Goal: Task Accomplishment & Management: Complete application form

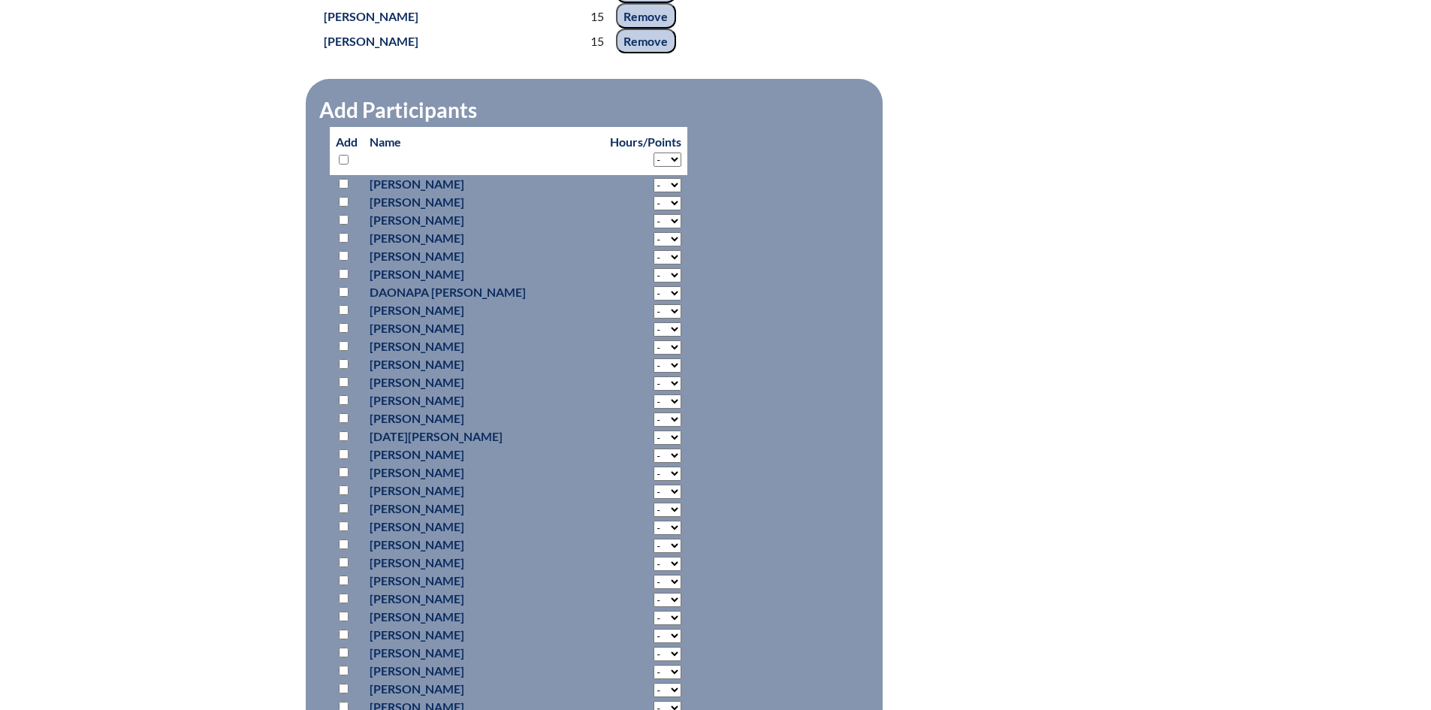
scroll to position [3169, 0]
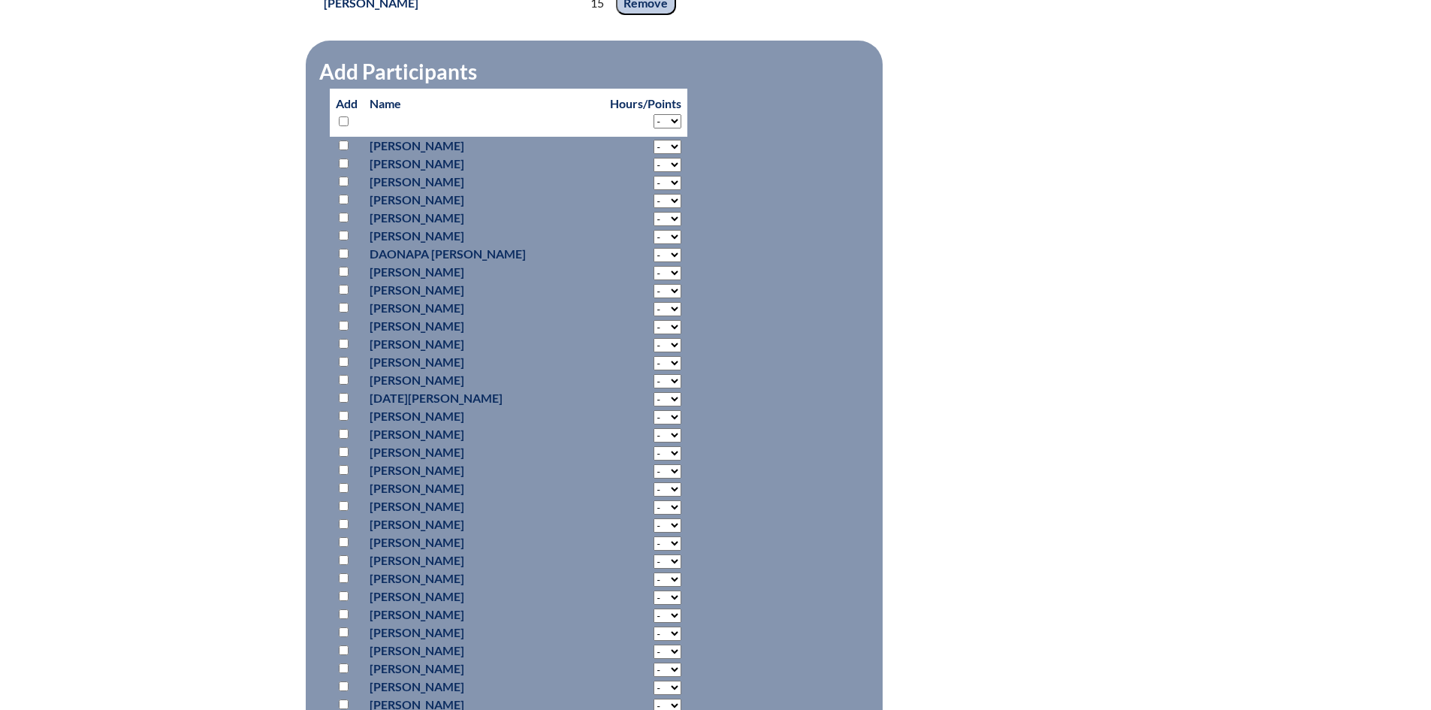
click at [653, 128] on select "- 2 3 4 5 6 7 8 9 10 11 12 13 14 15 16 17 18" at bounding box center [667, 121] width 28 height 14
select select "15"
click at [653, 128] on select "- 2 3 4 5 6 7 8 9 10 11 12 13 14 15 16 17 18" at bounding box center [667, 121] width 28 height 14
select select "15"
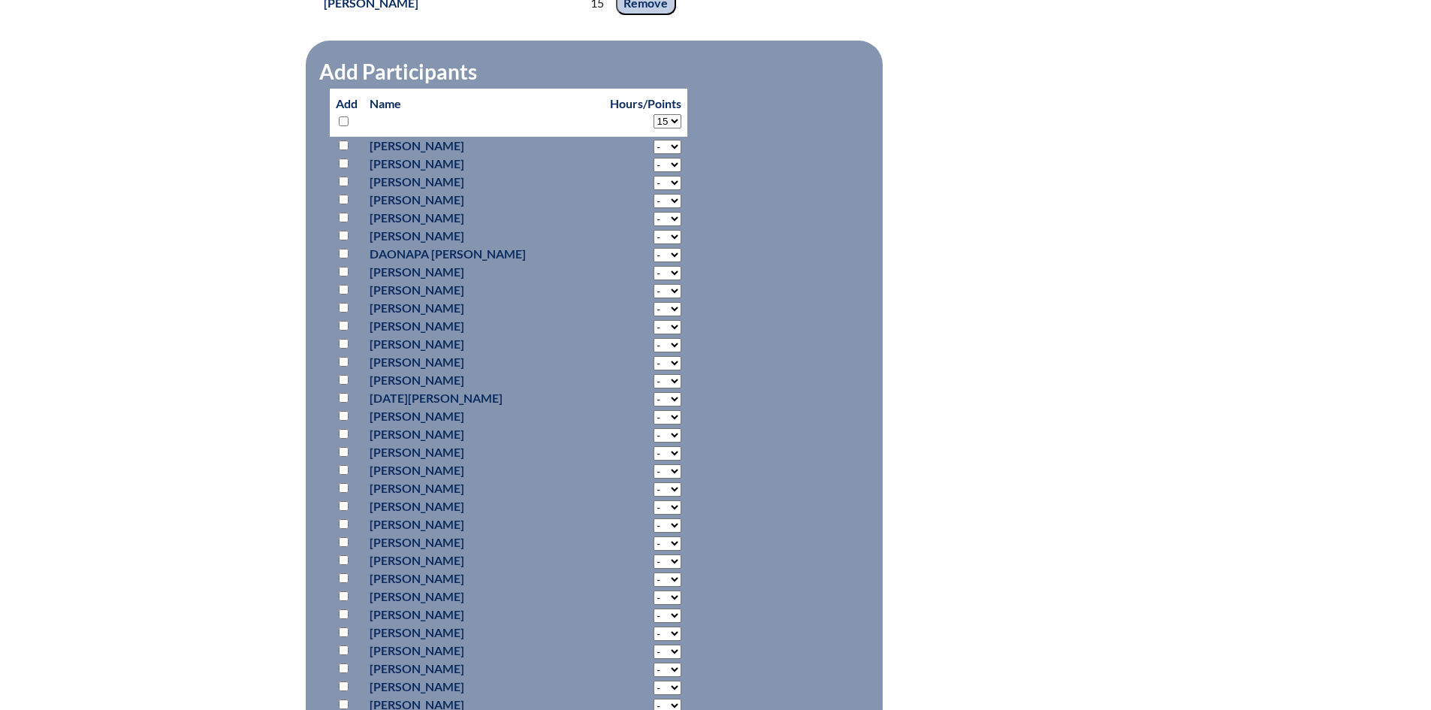
select select "15"
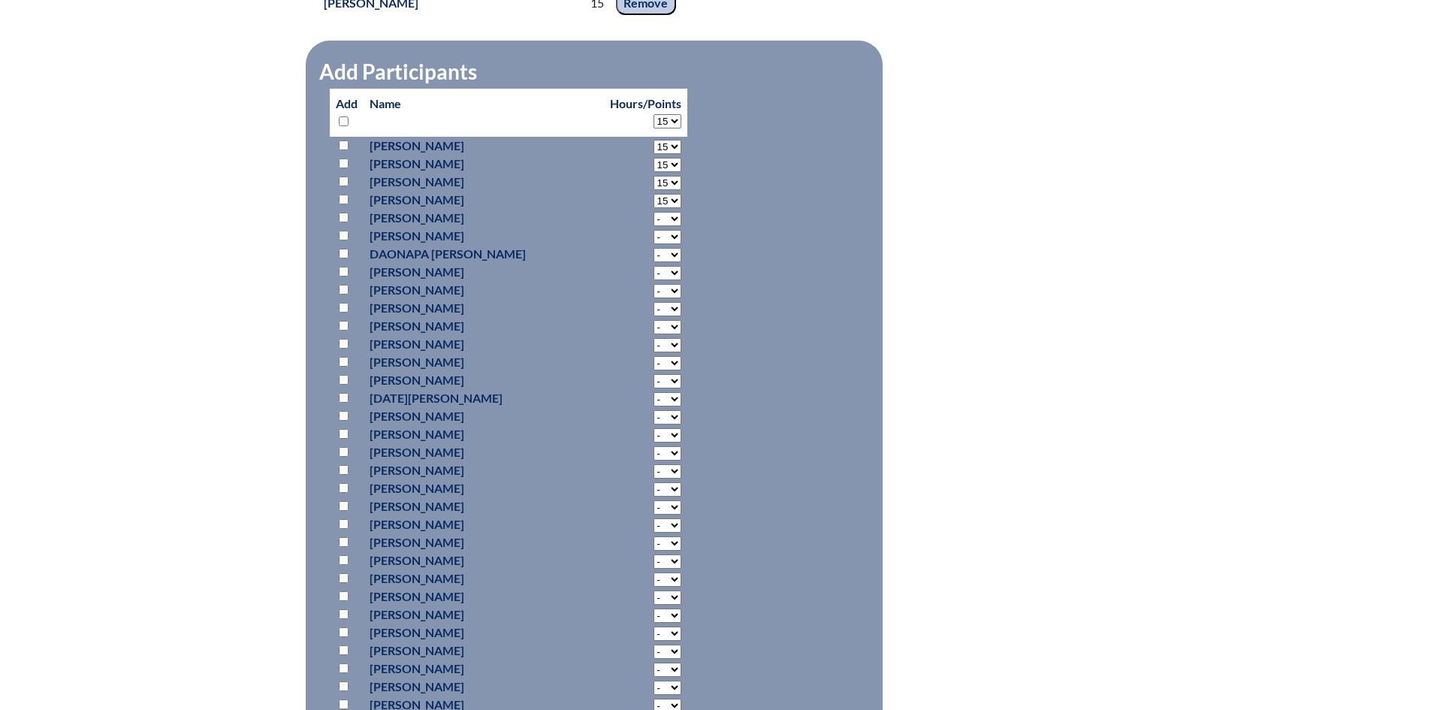
select select "15"
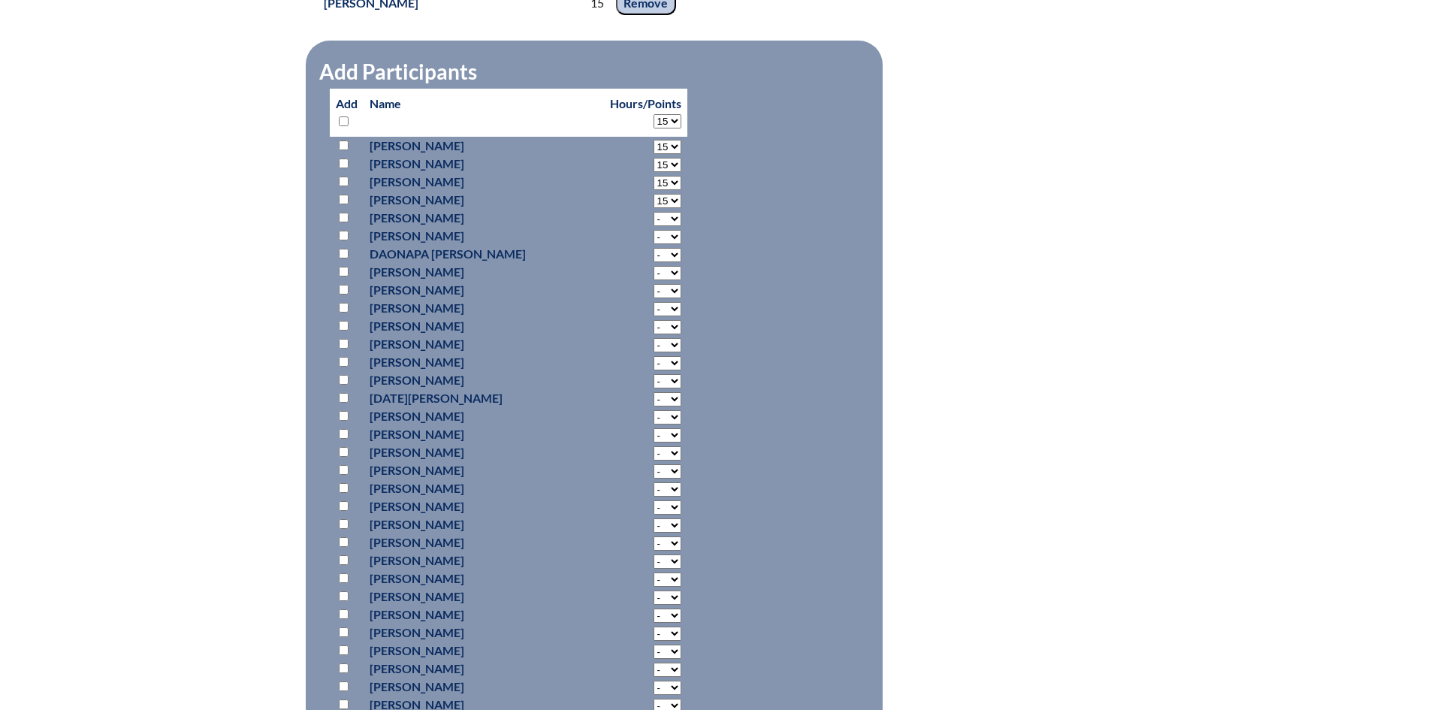
select select "15"
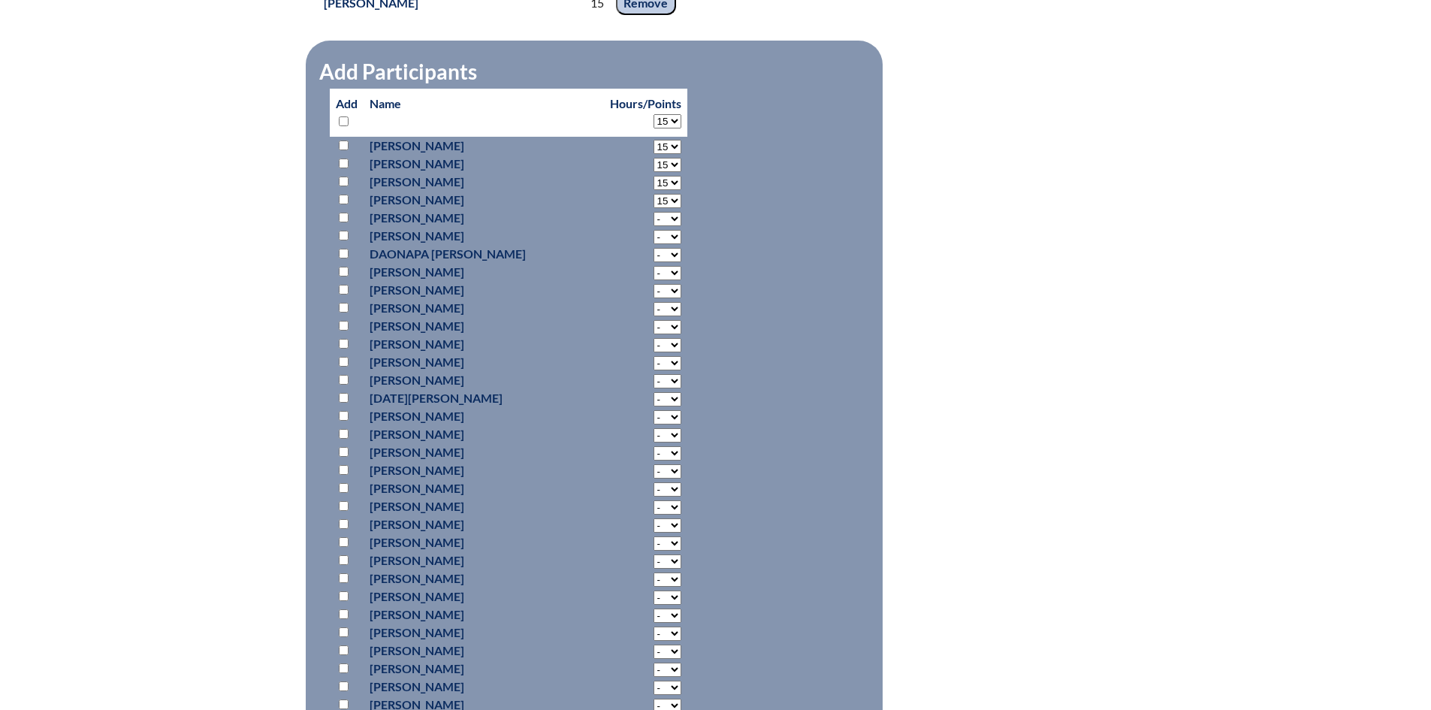
select select "15"
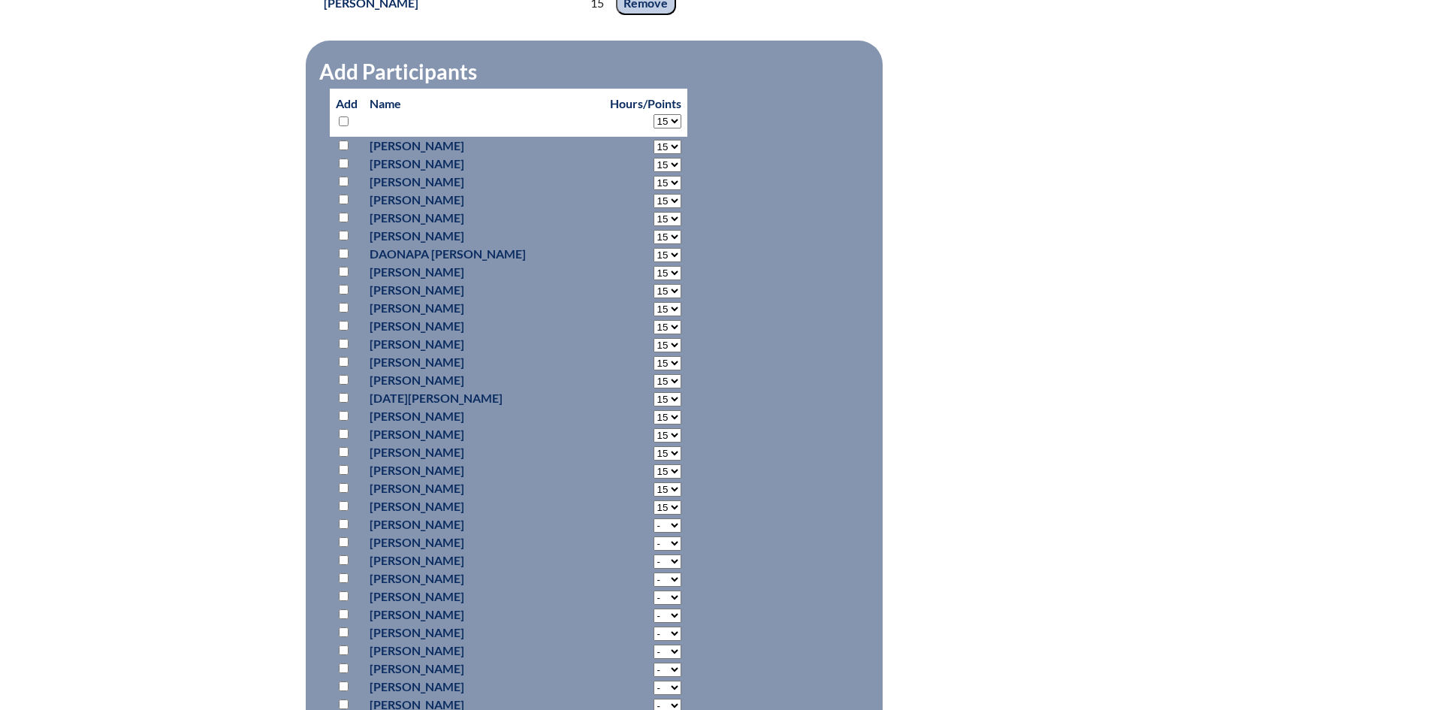
select select "15"
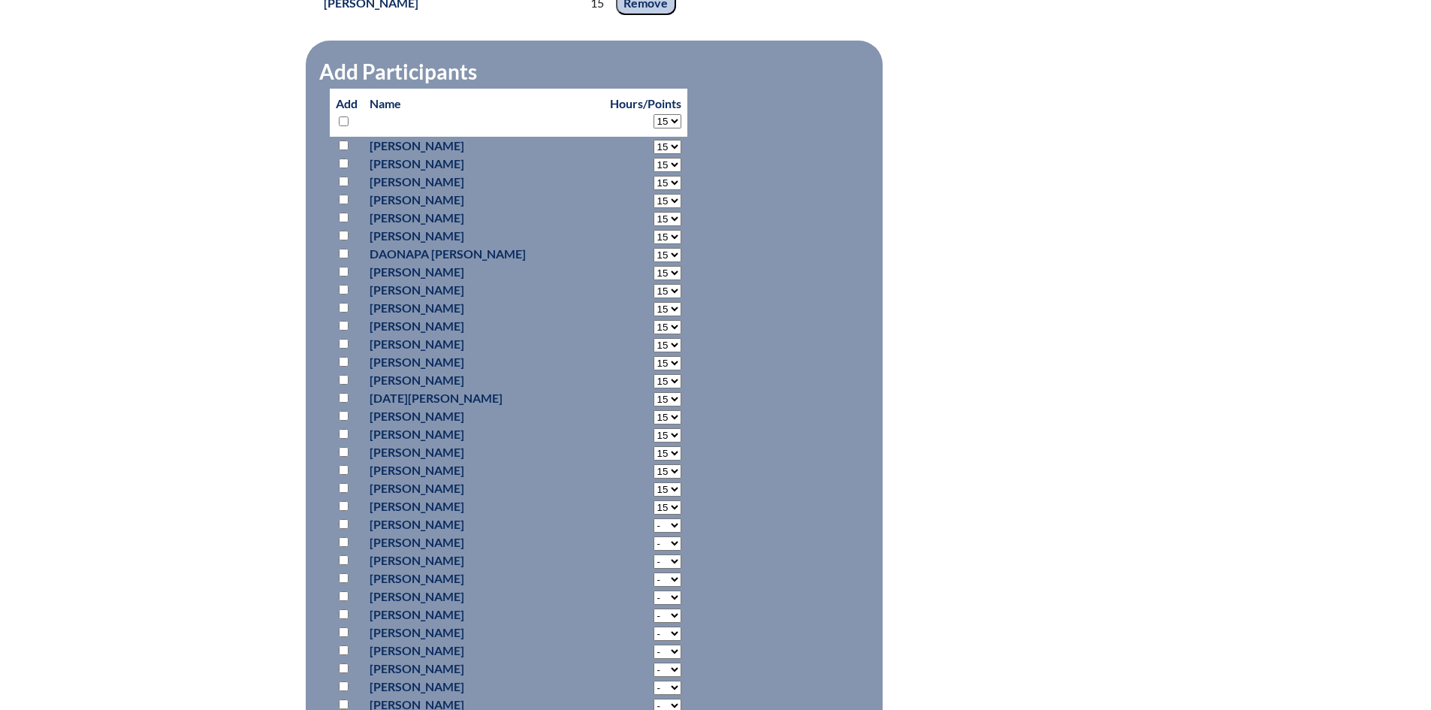
select select "15"
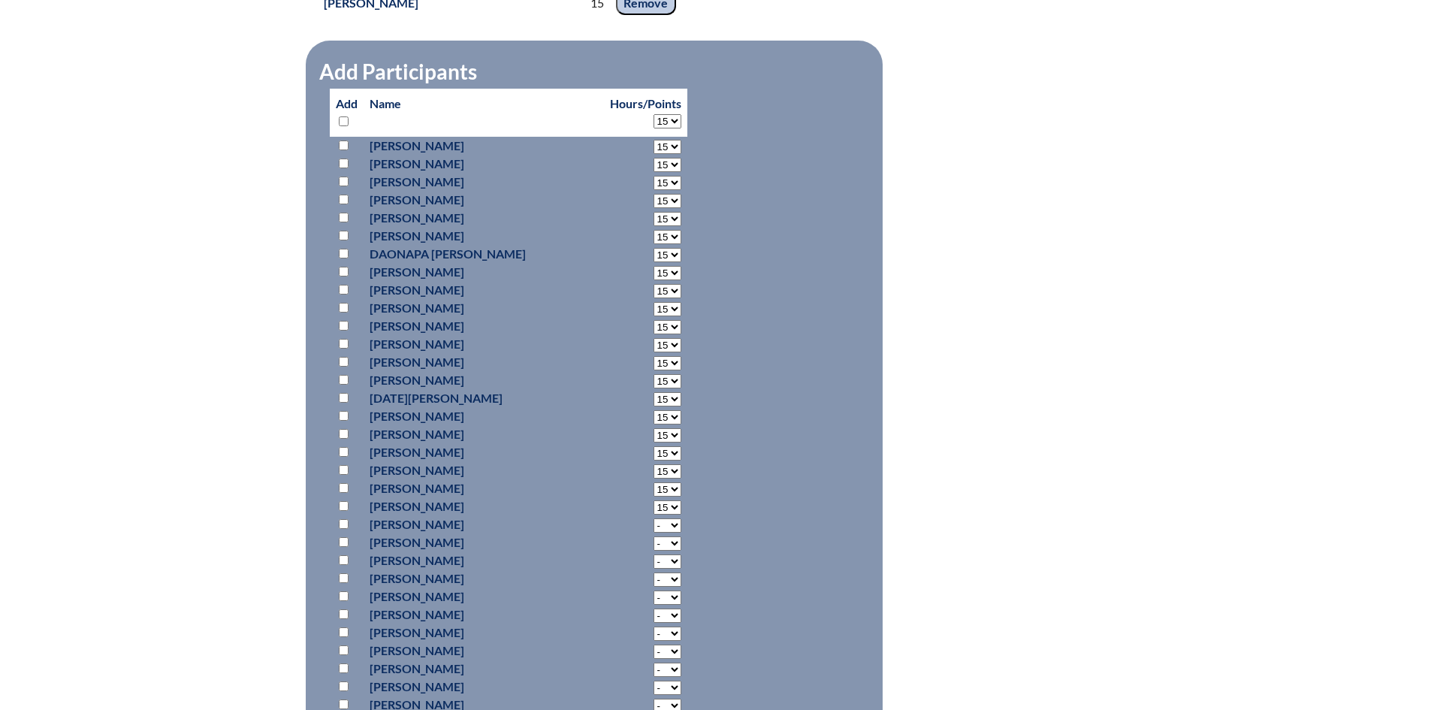
select select "15"
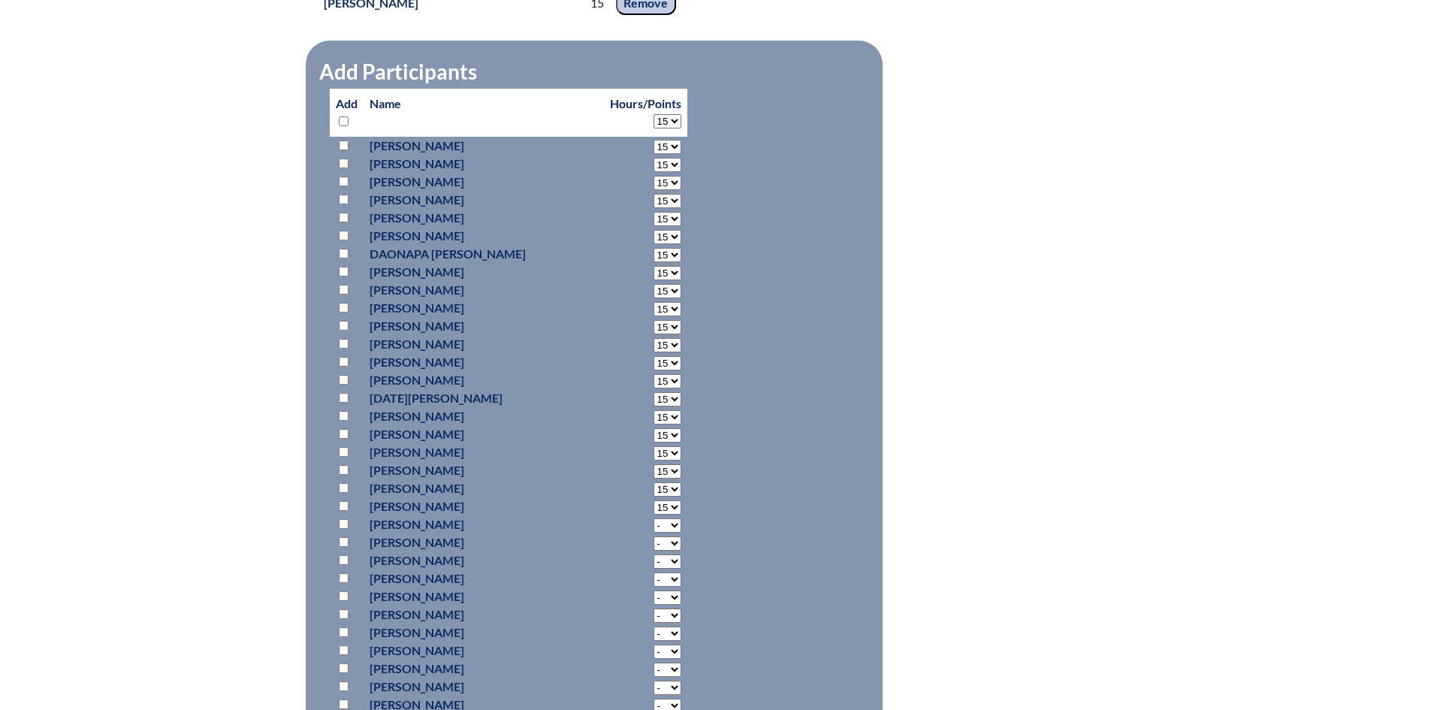
select select "15"
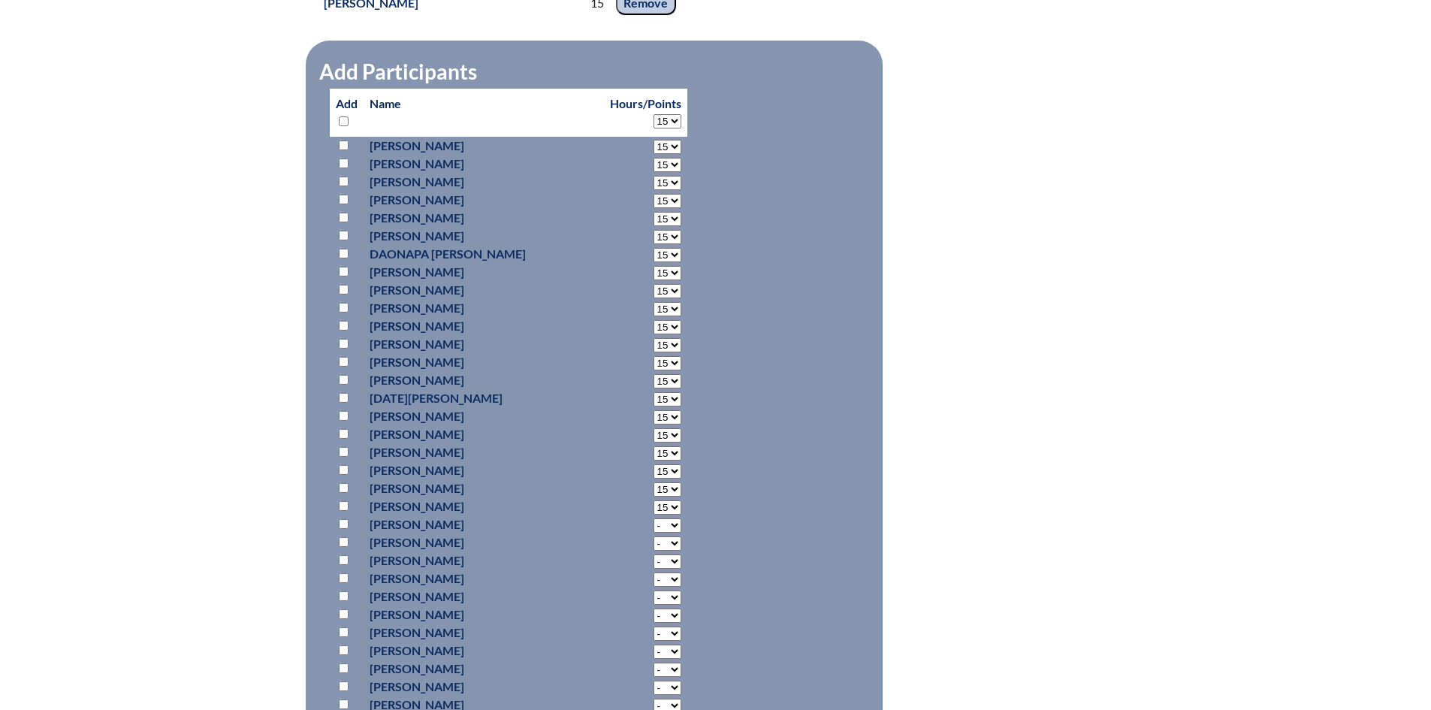
select select "15"
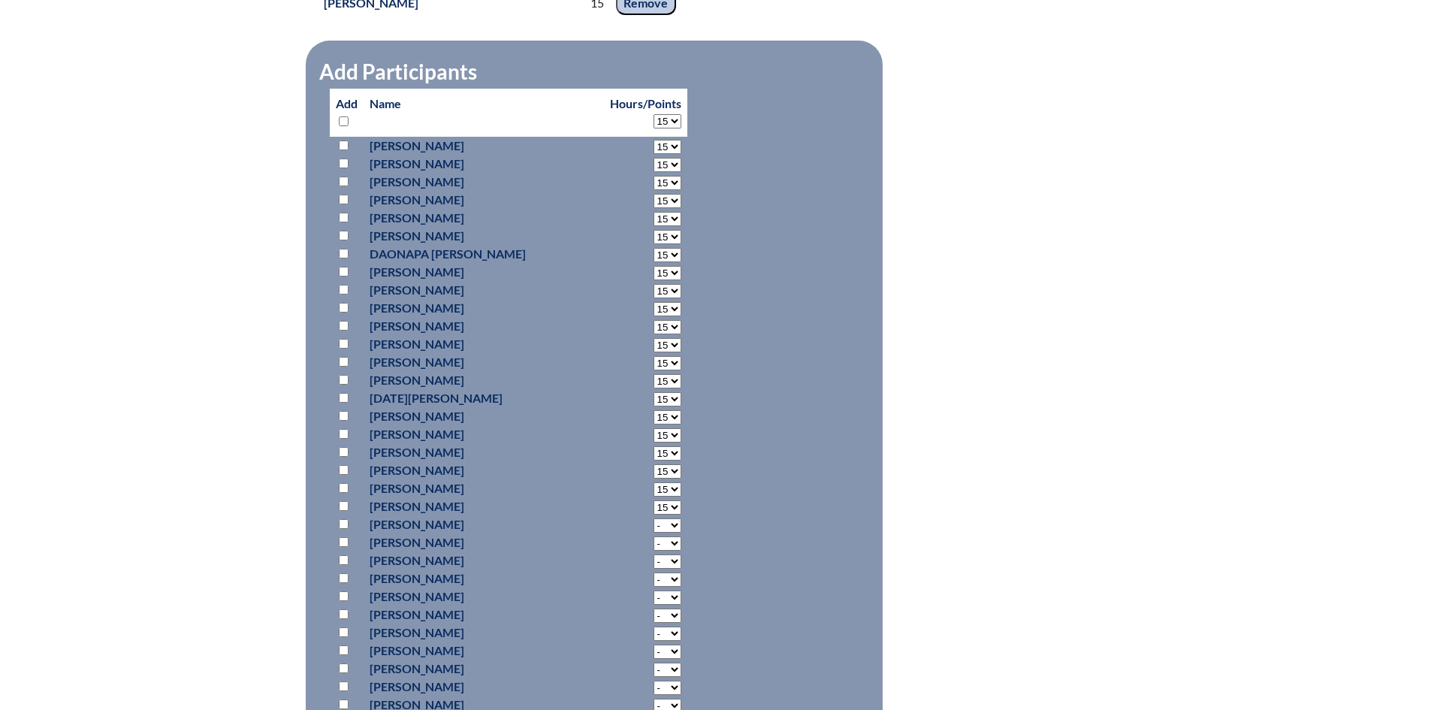
select select "15"
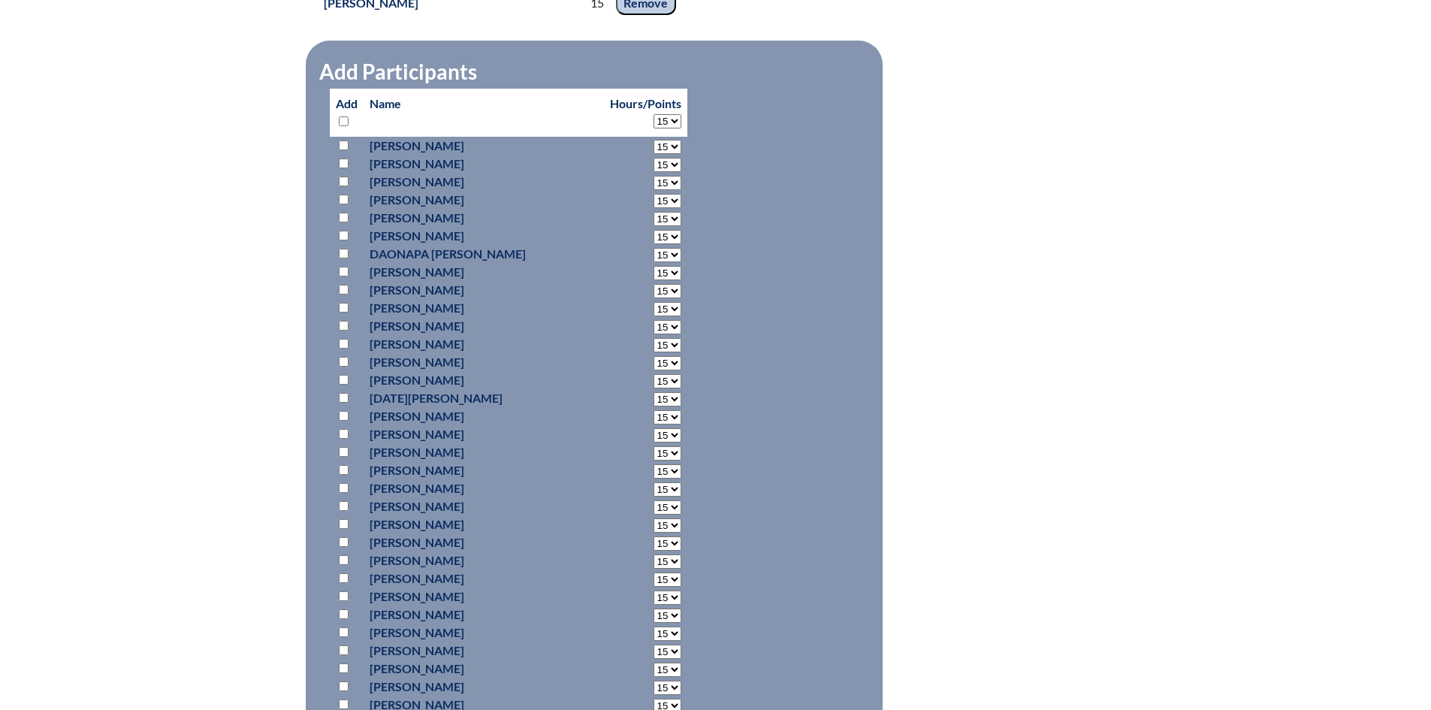
select select "15"
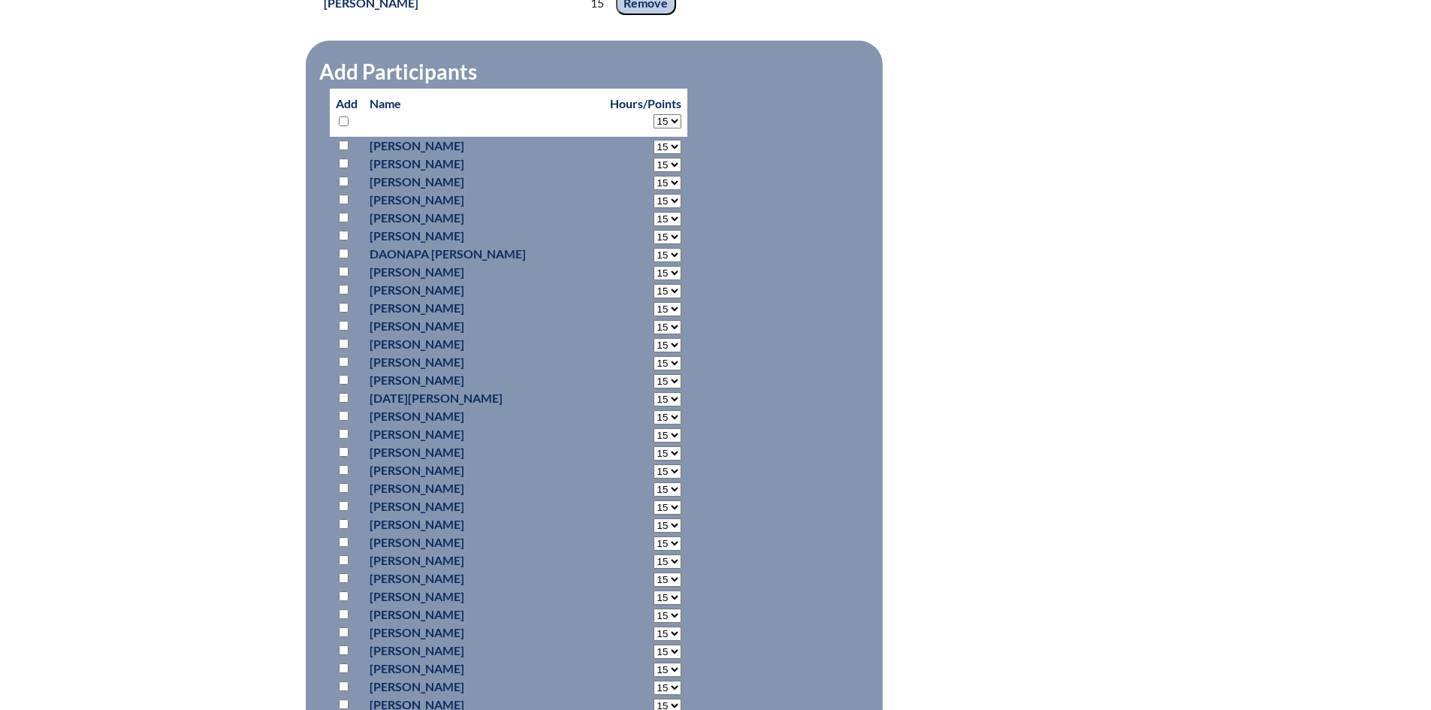
select select "15"
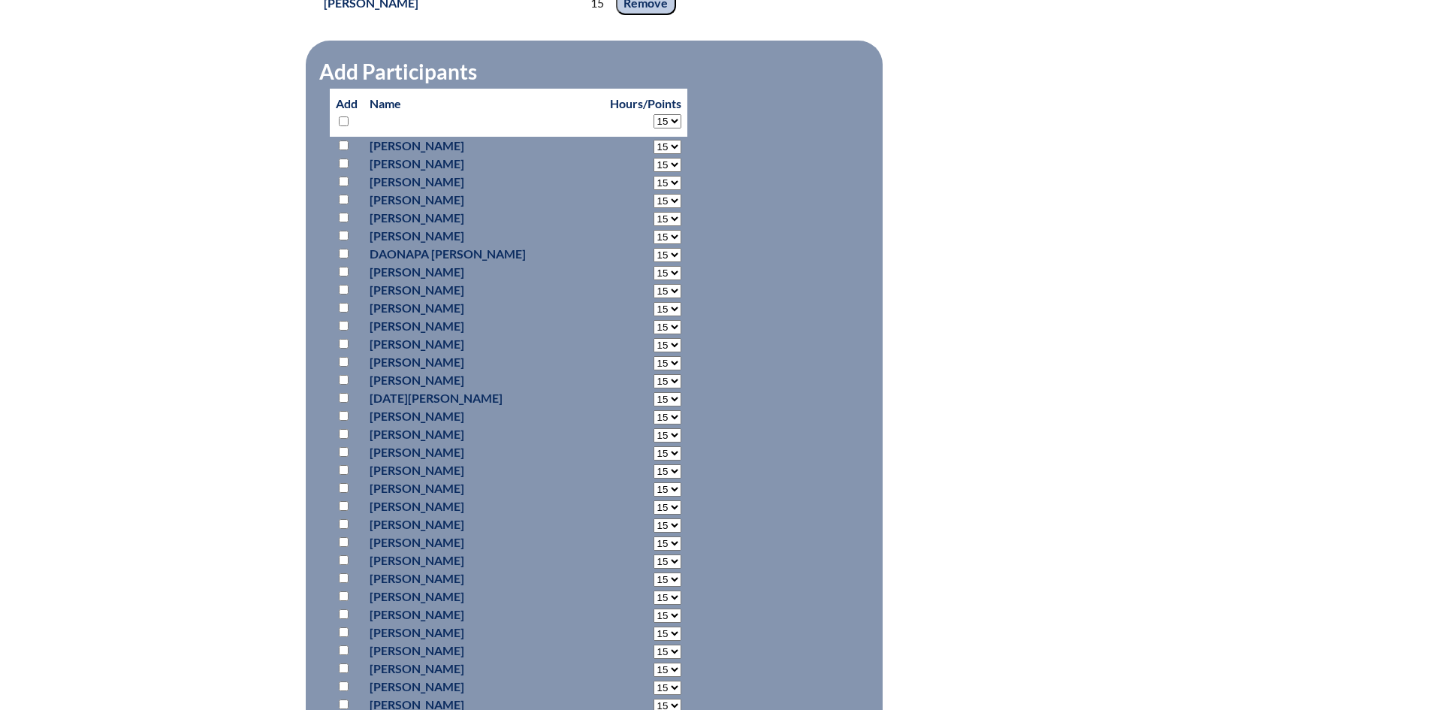
select select "15"
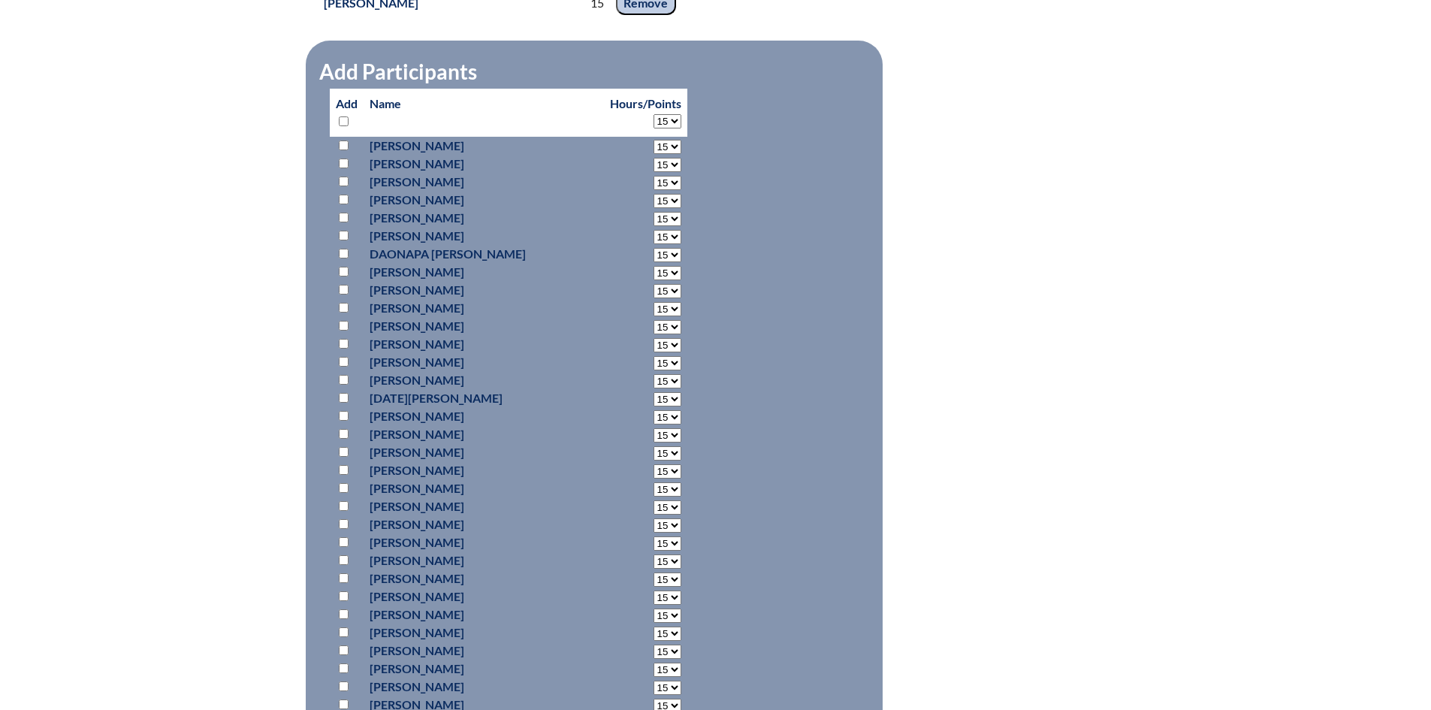
select select "15"
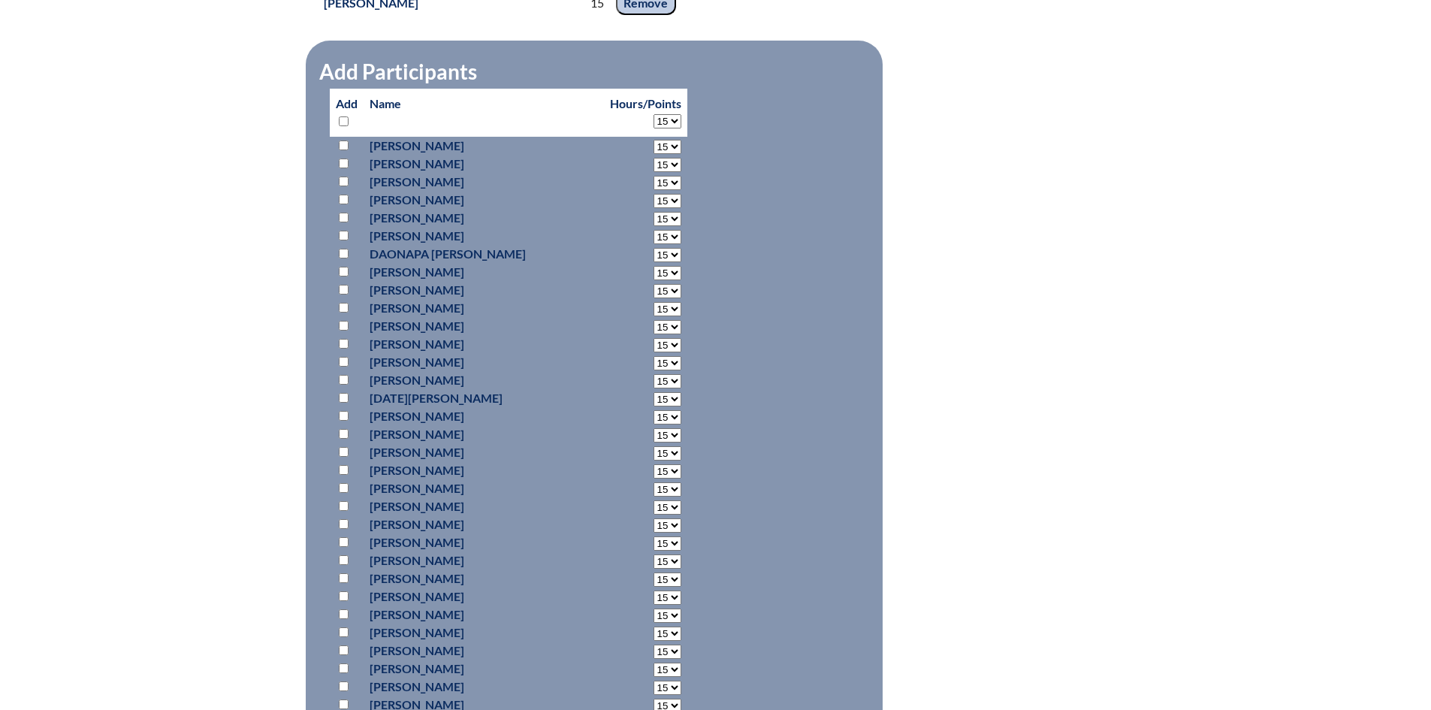
select select "15"
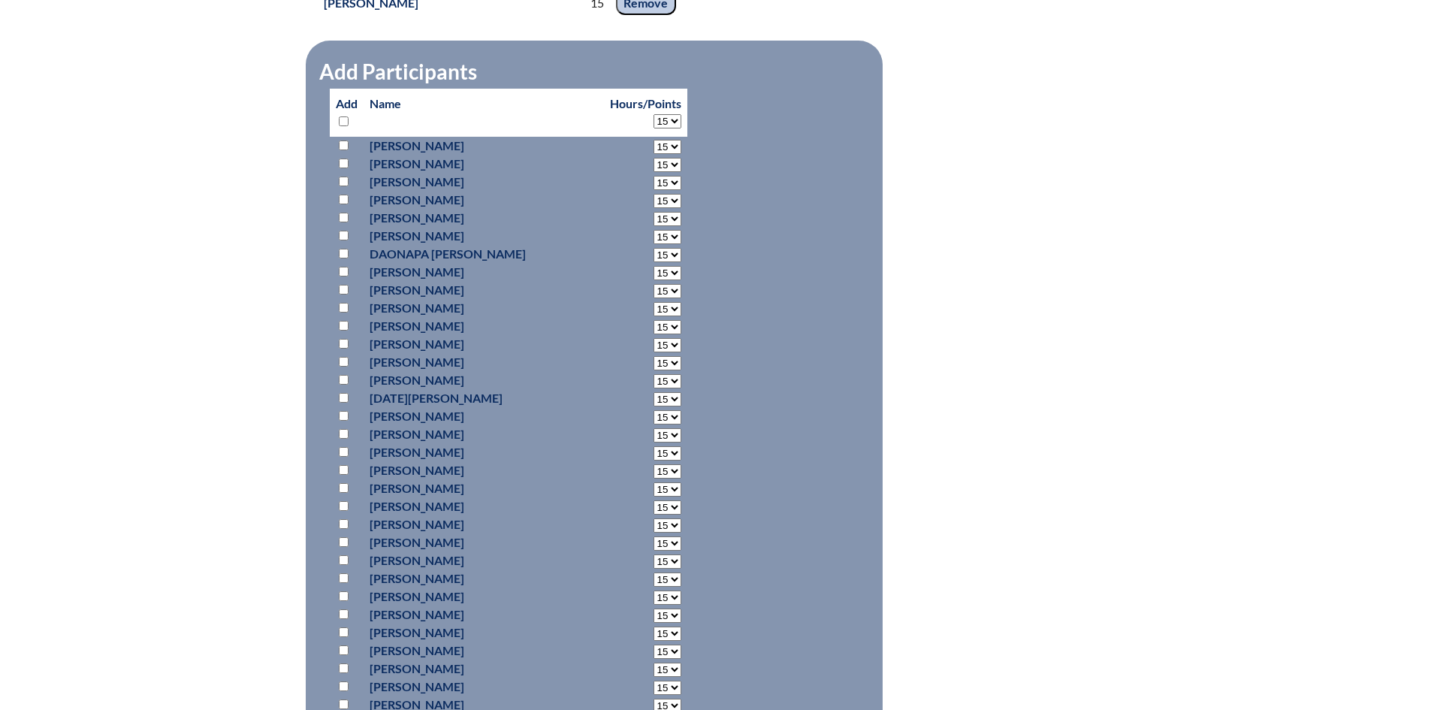
select select "15"
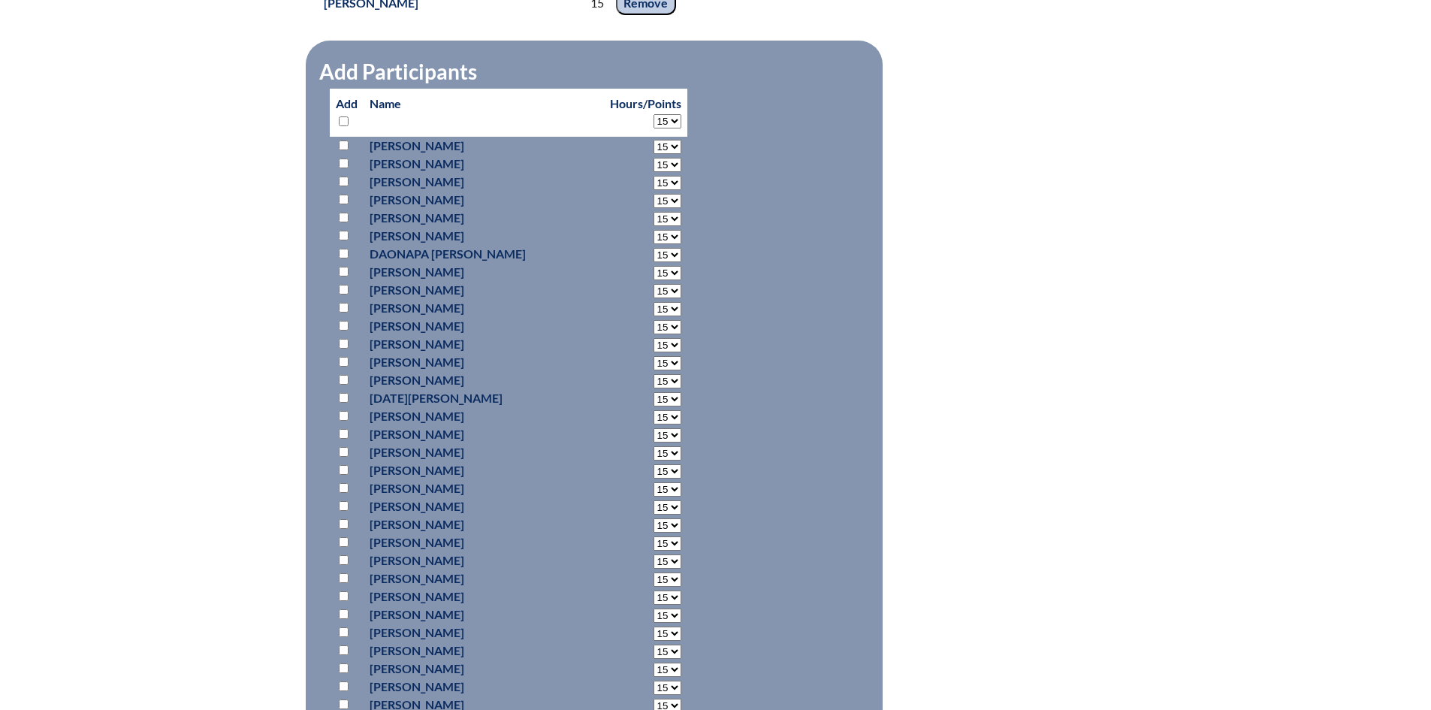
select select "15"
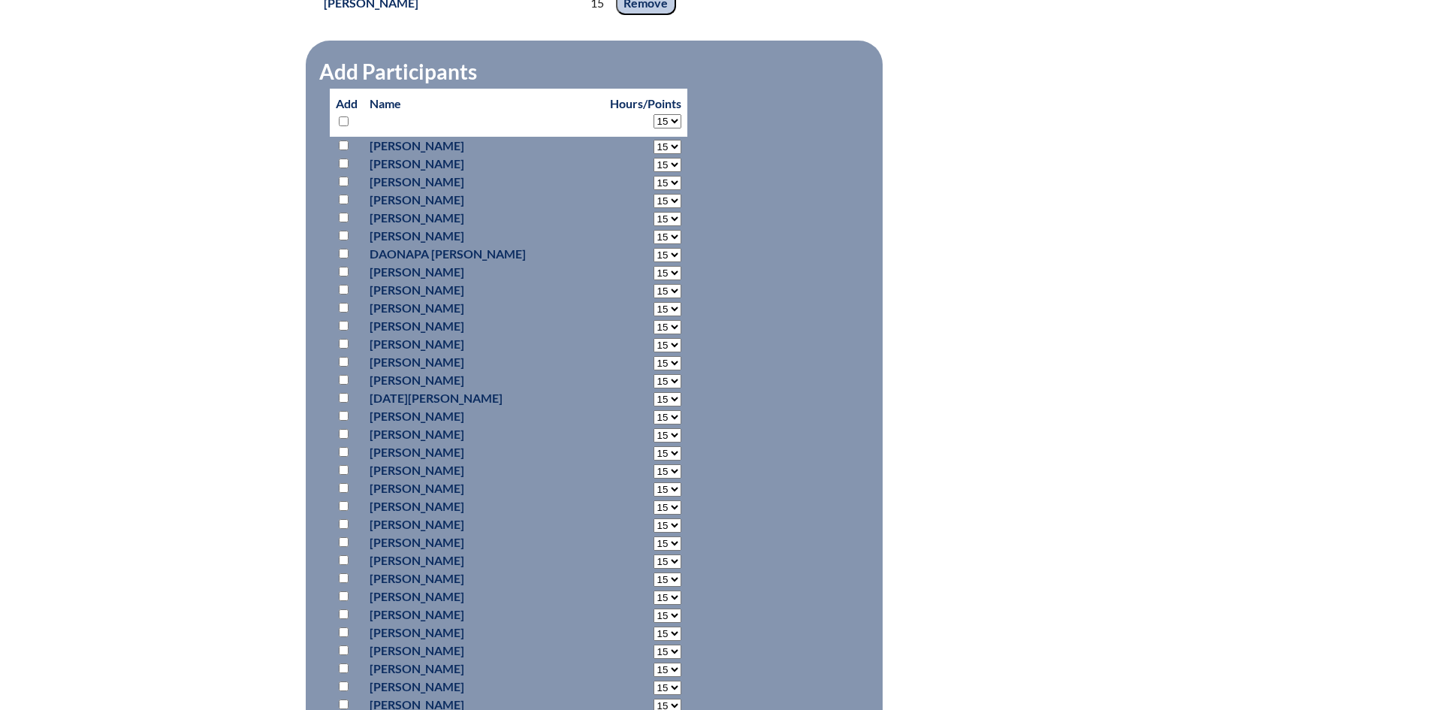
select select "15"
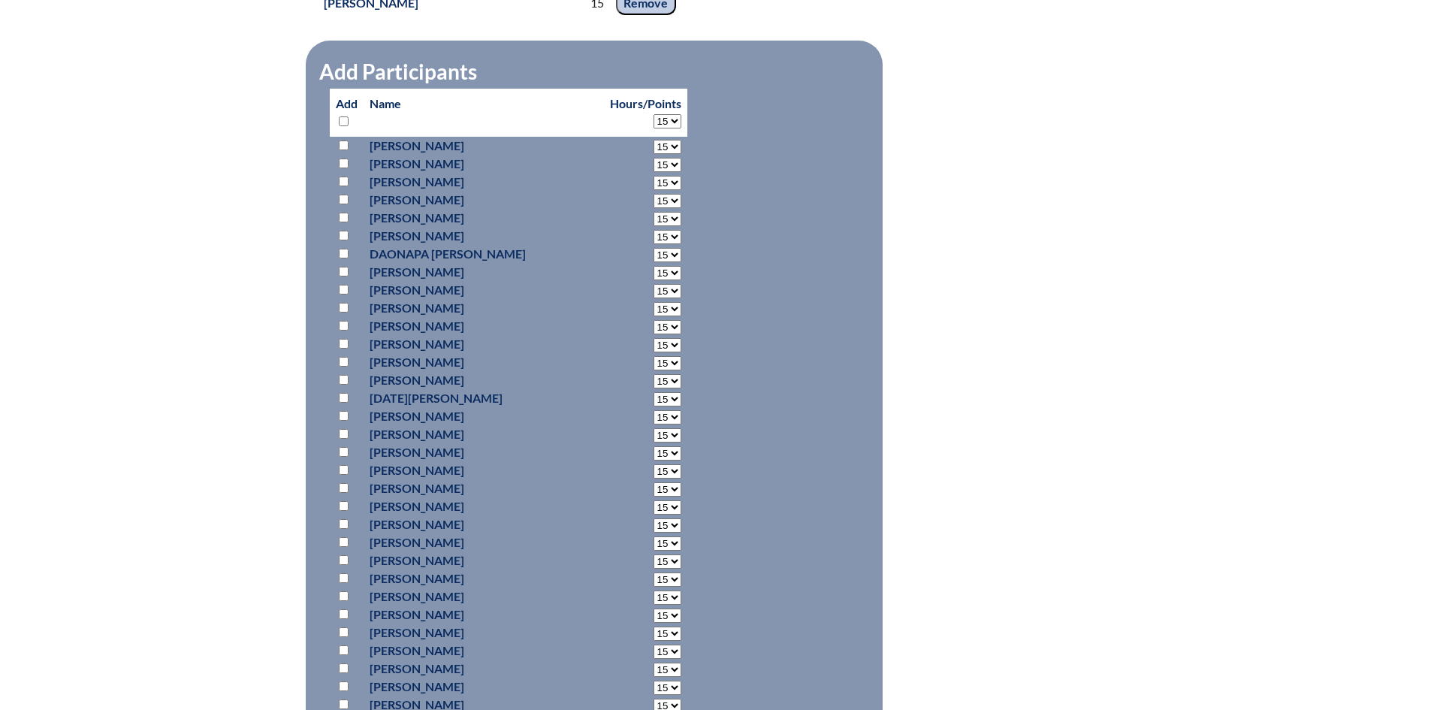
select select "15"
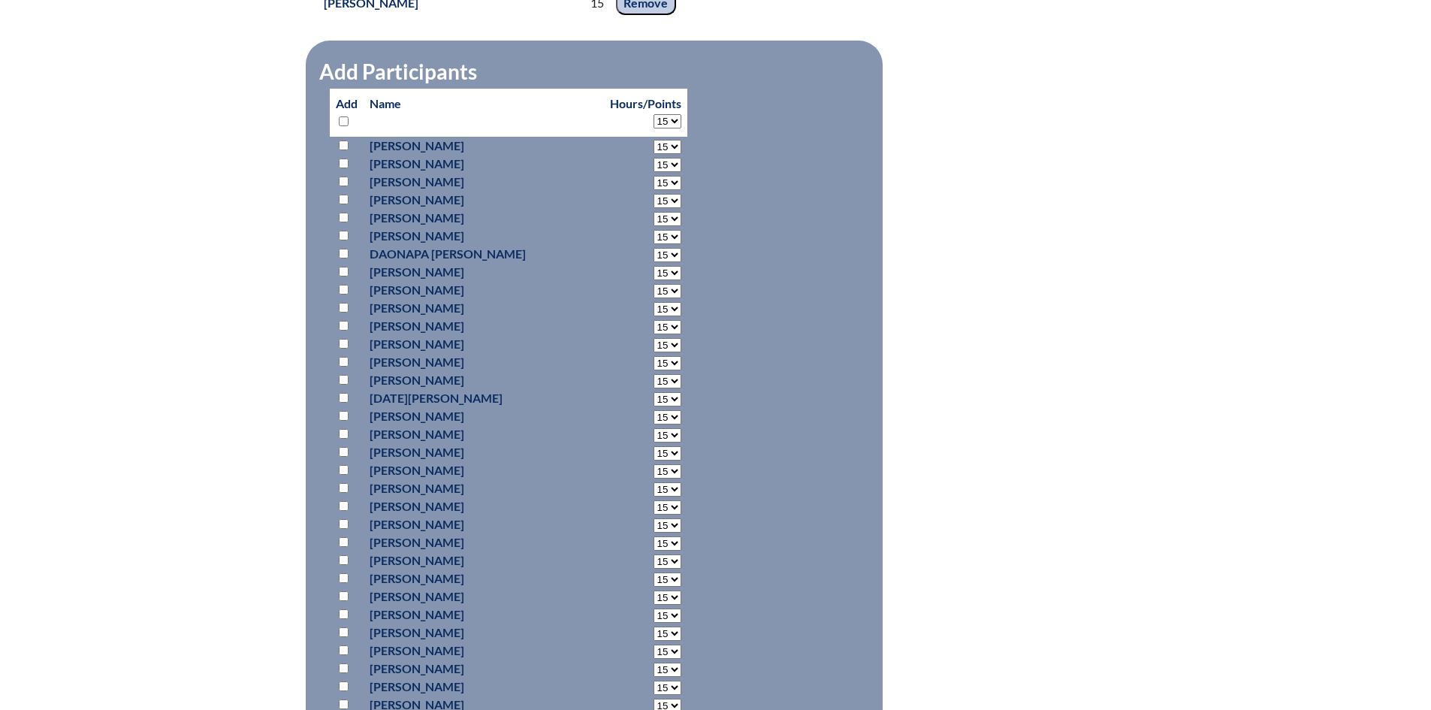
select select "15"
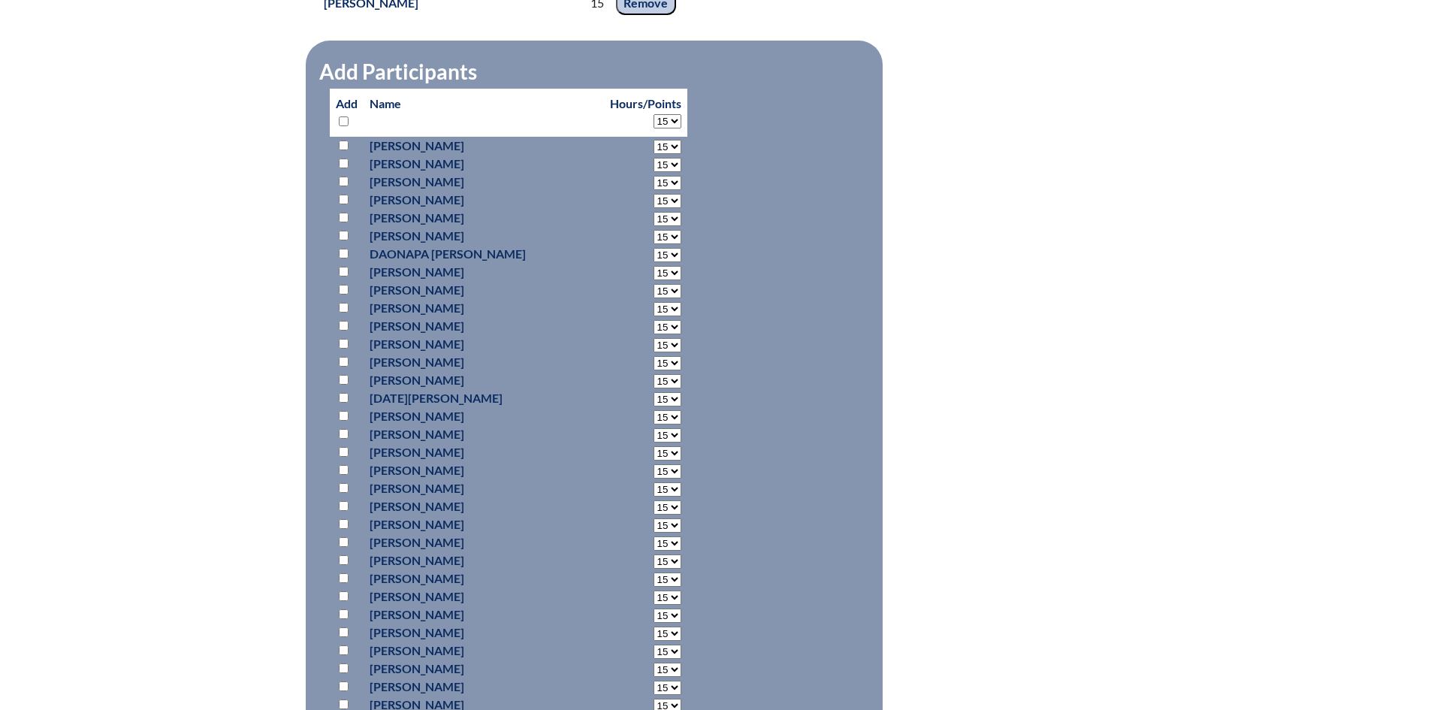
select select "15"
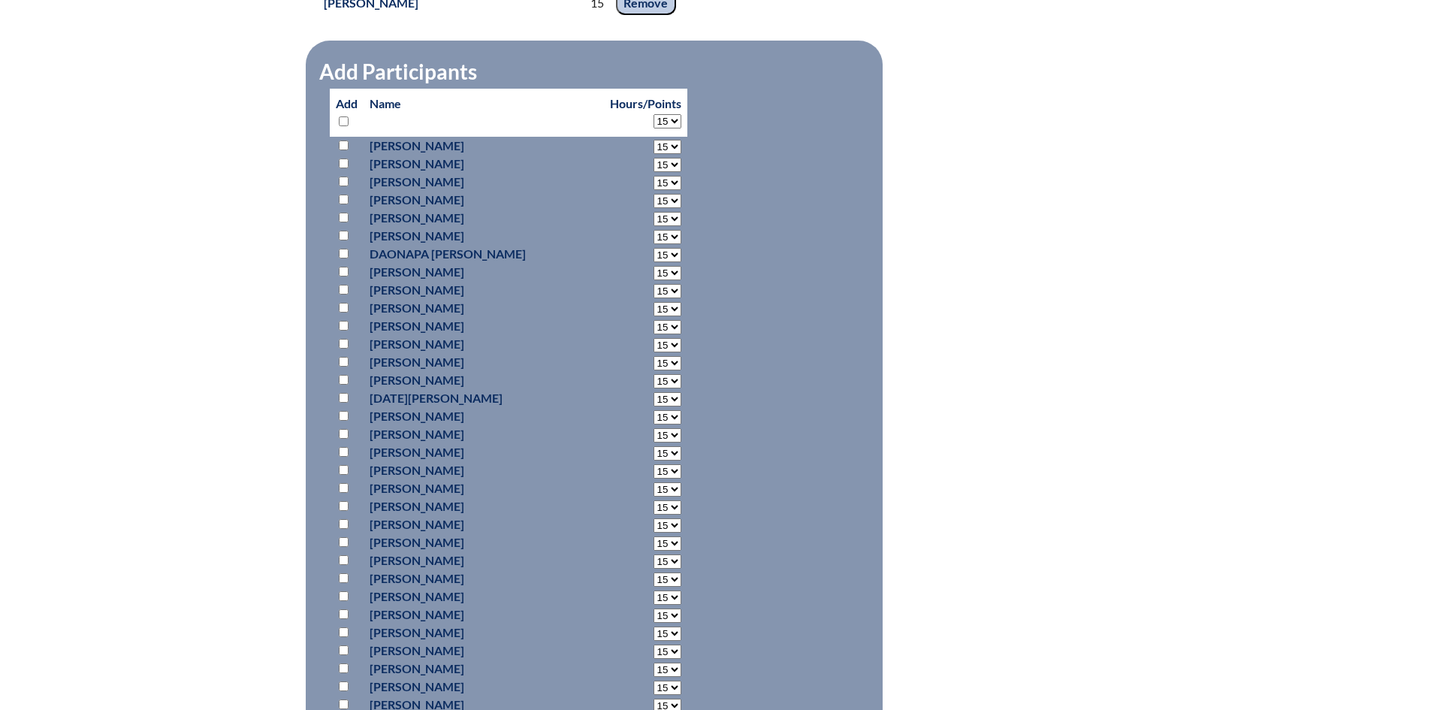
select select "15"
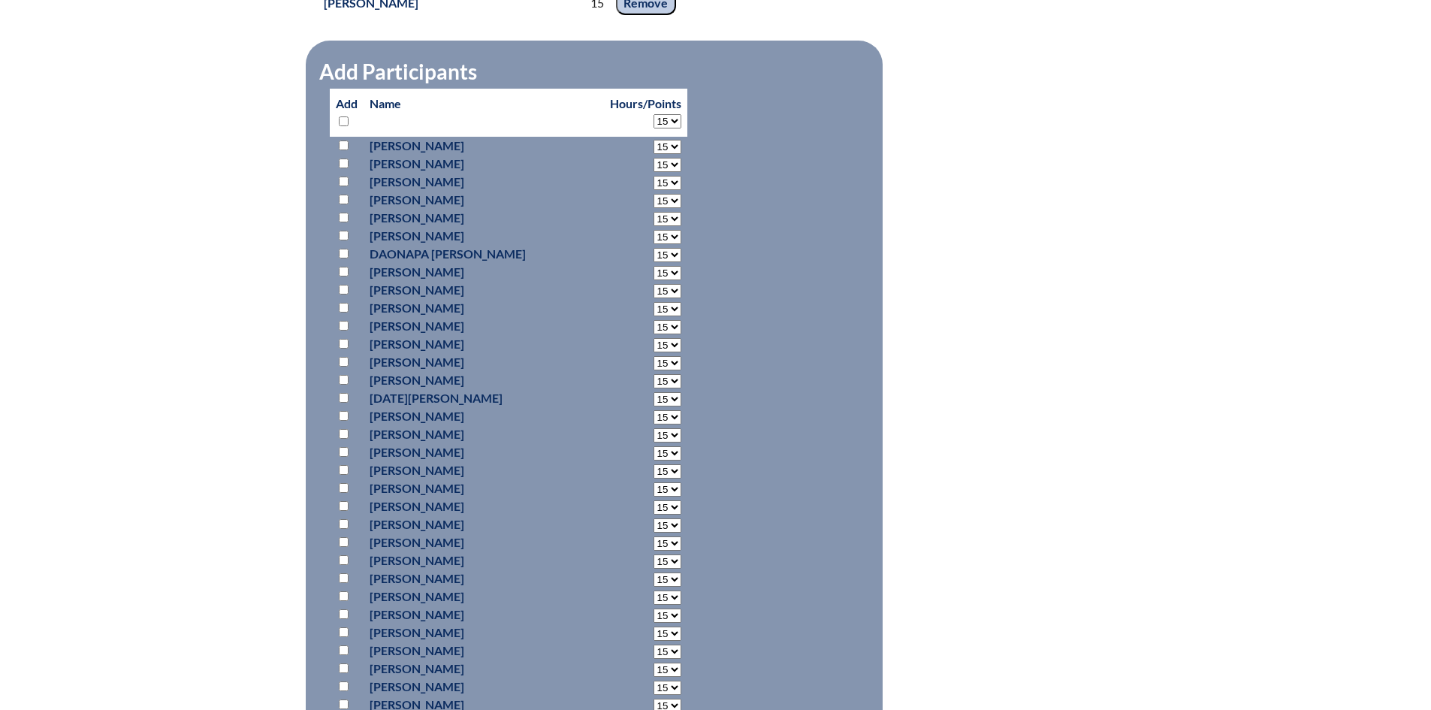
select select "15"
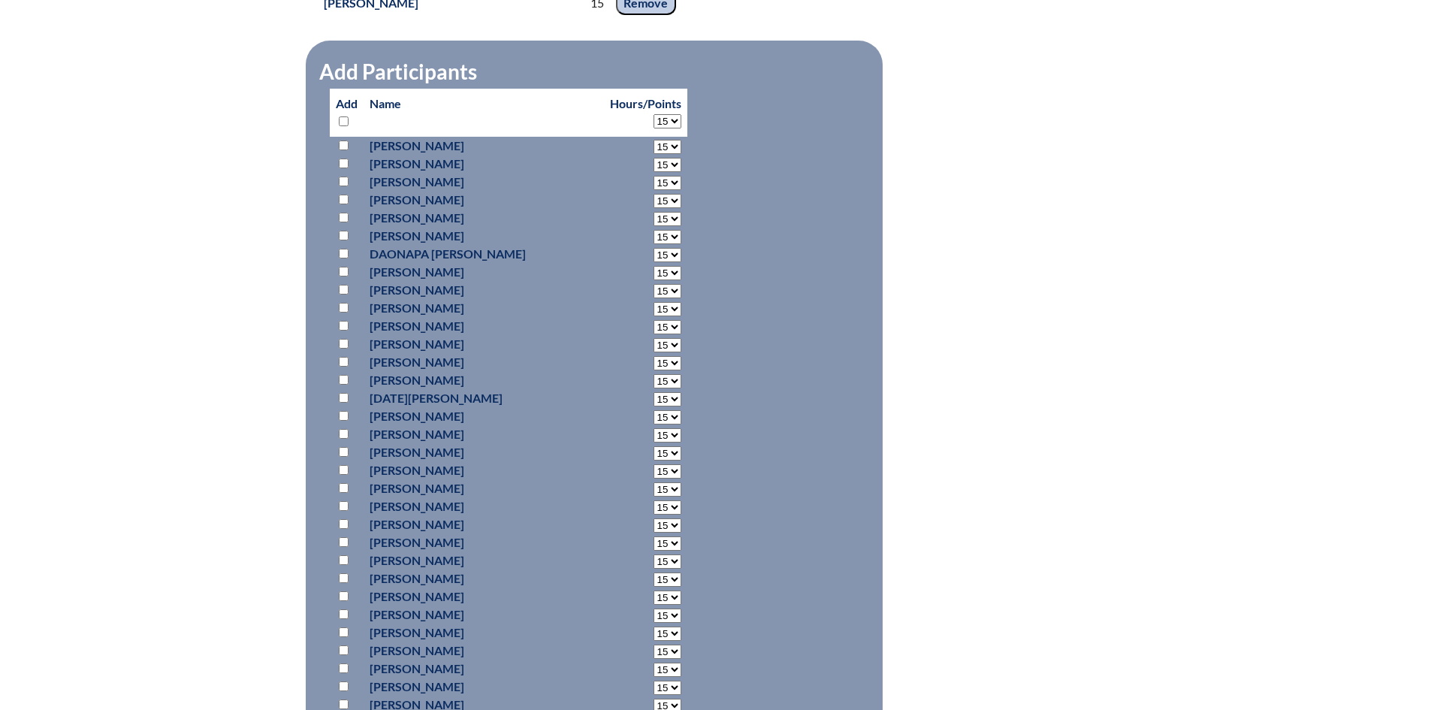
select select "15"
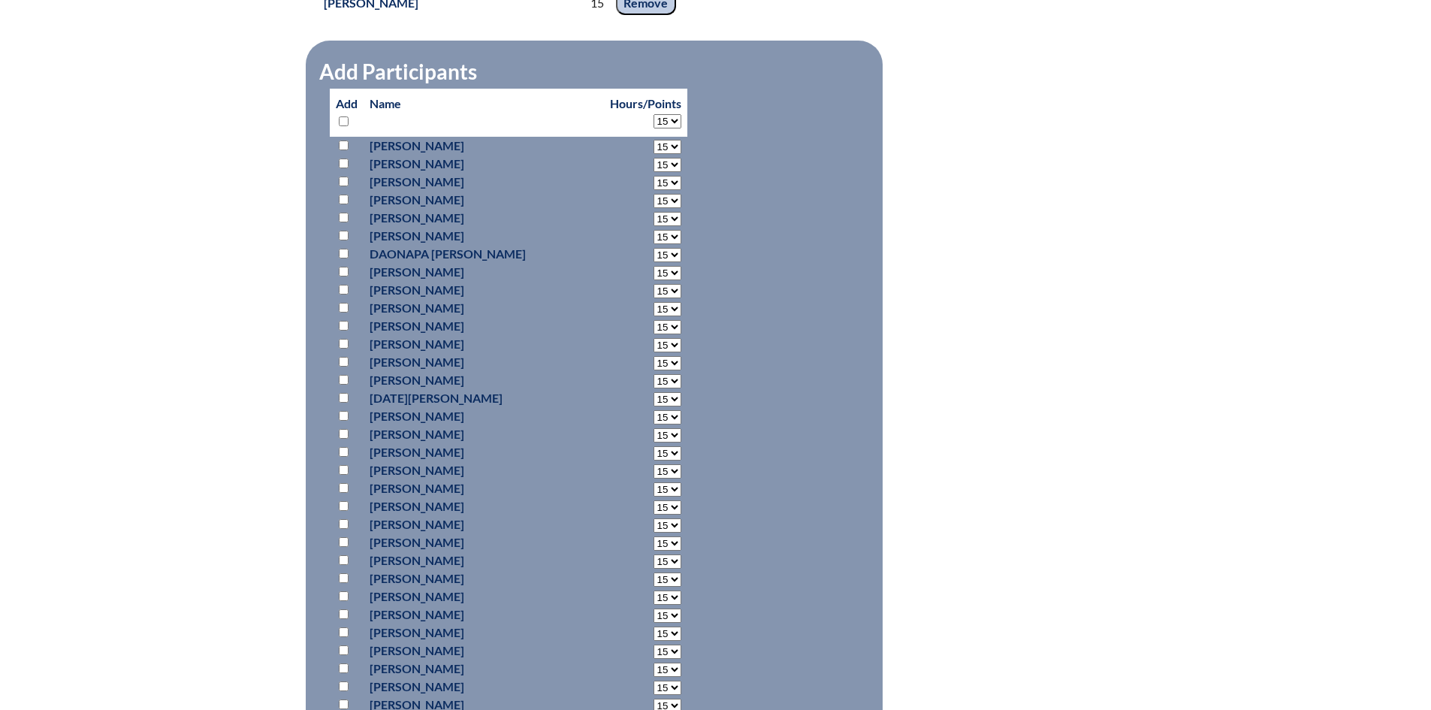
select select "15"
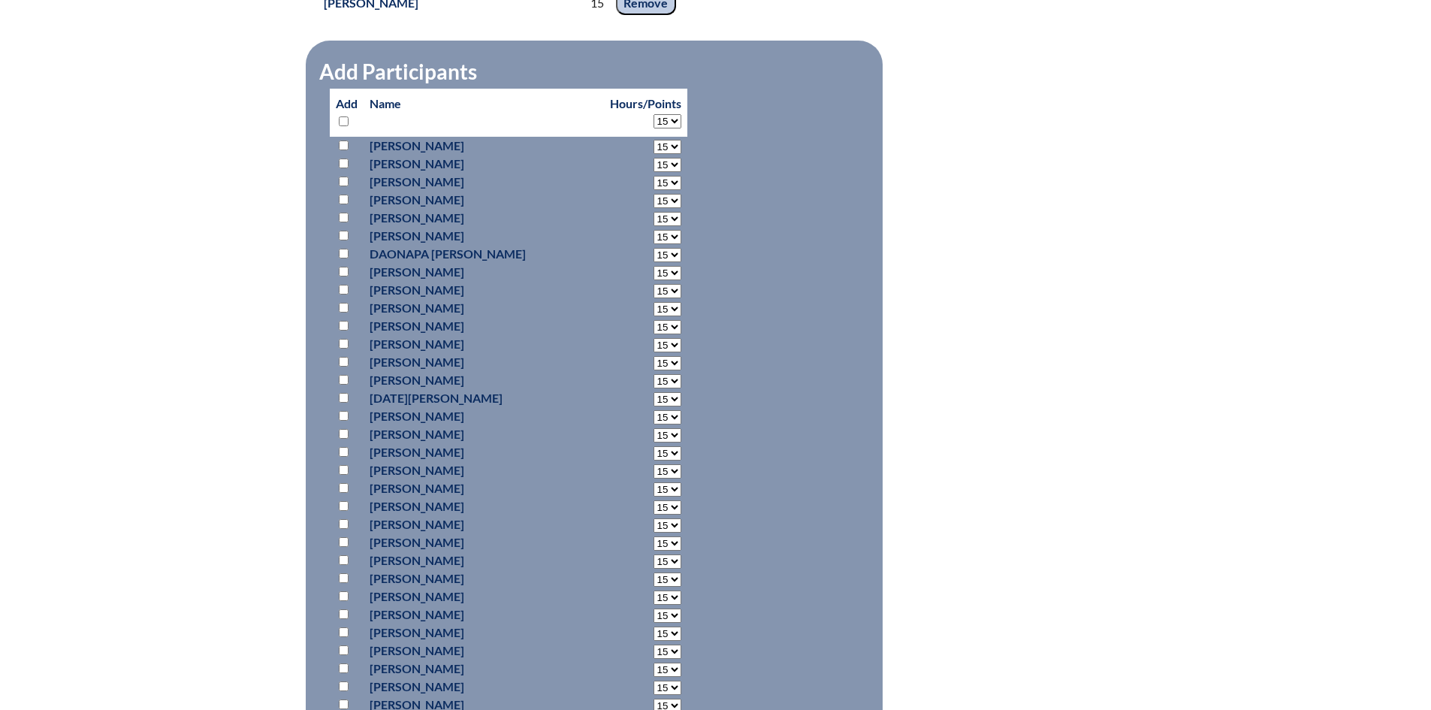
select select "15"
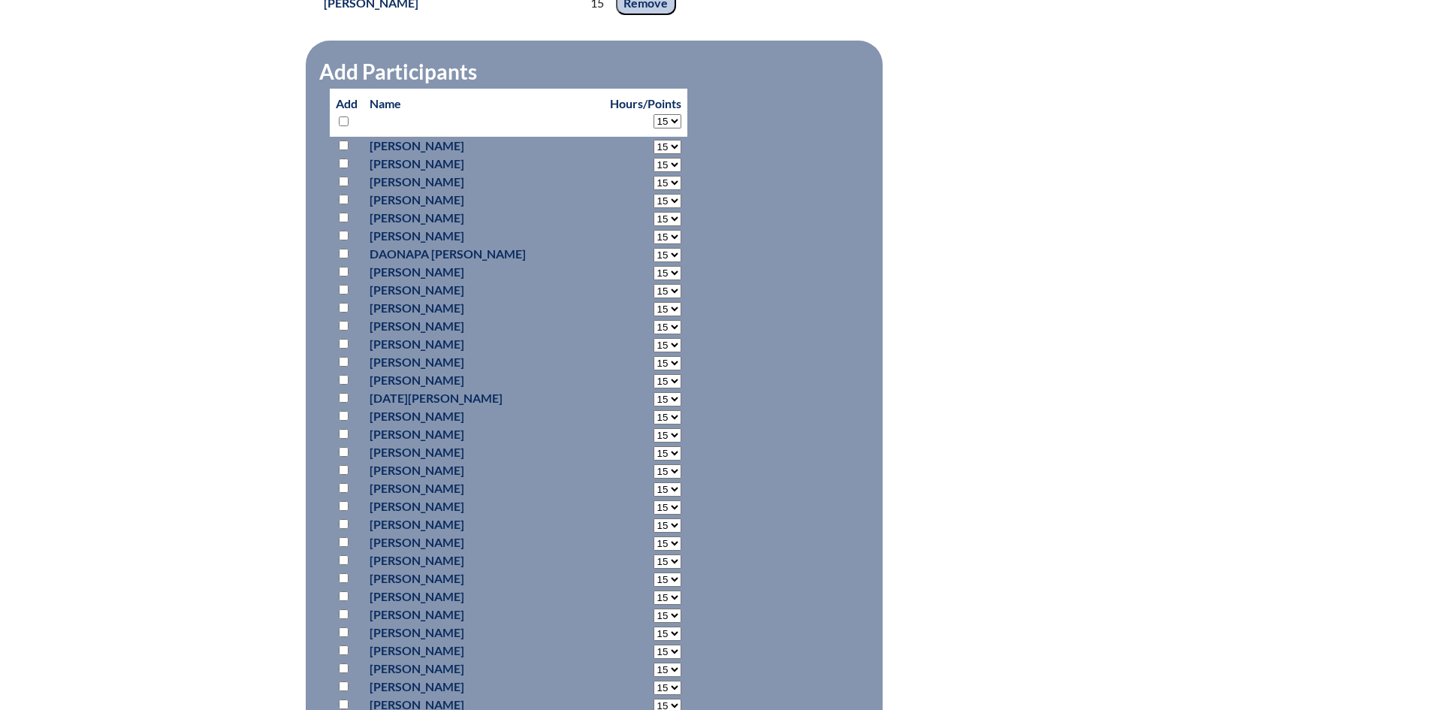
select select "15"
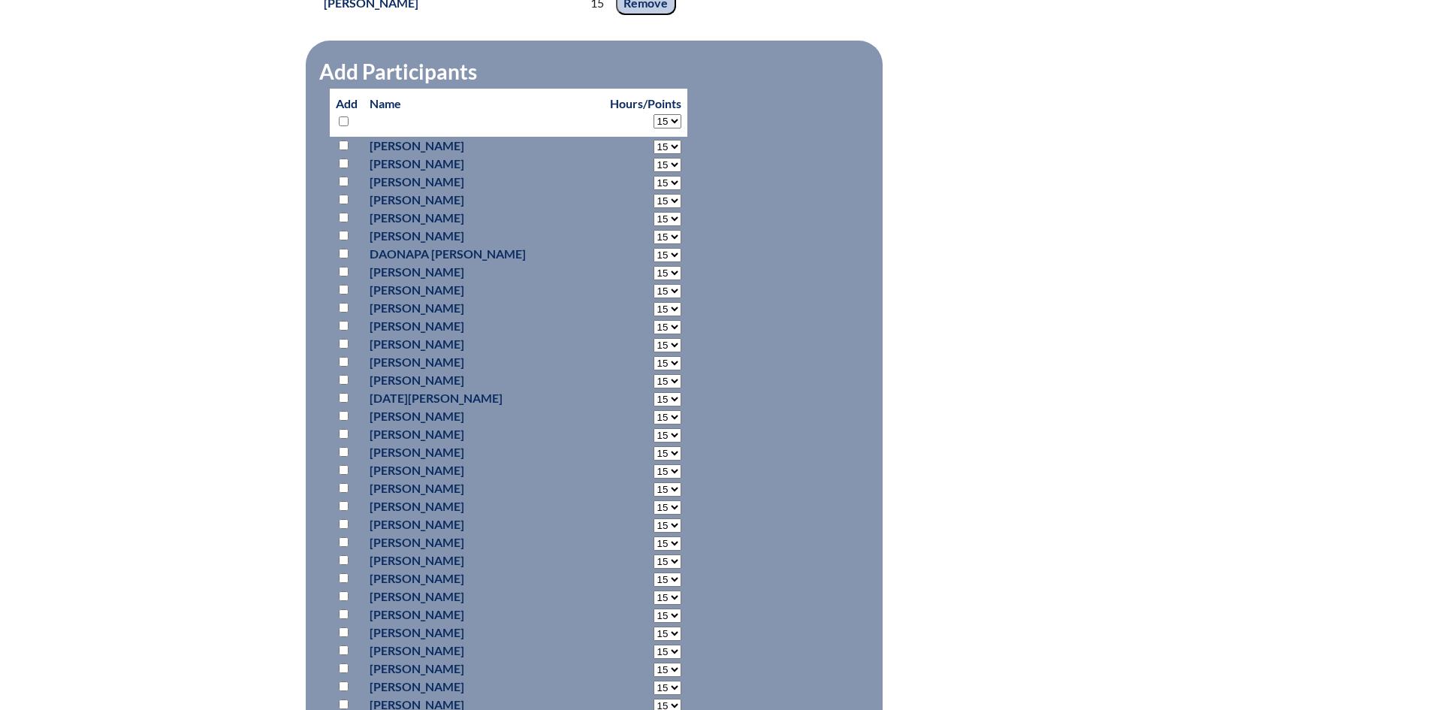
select select "15"
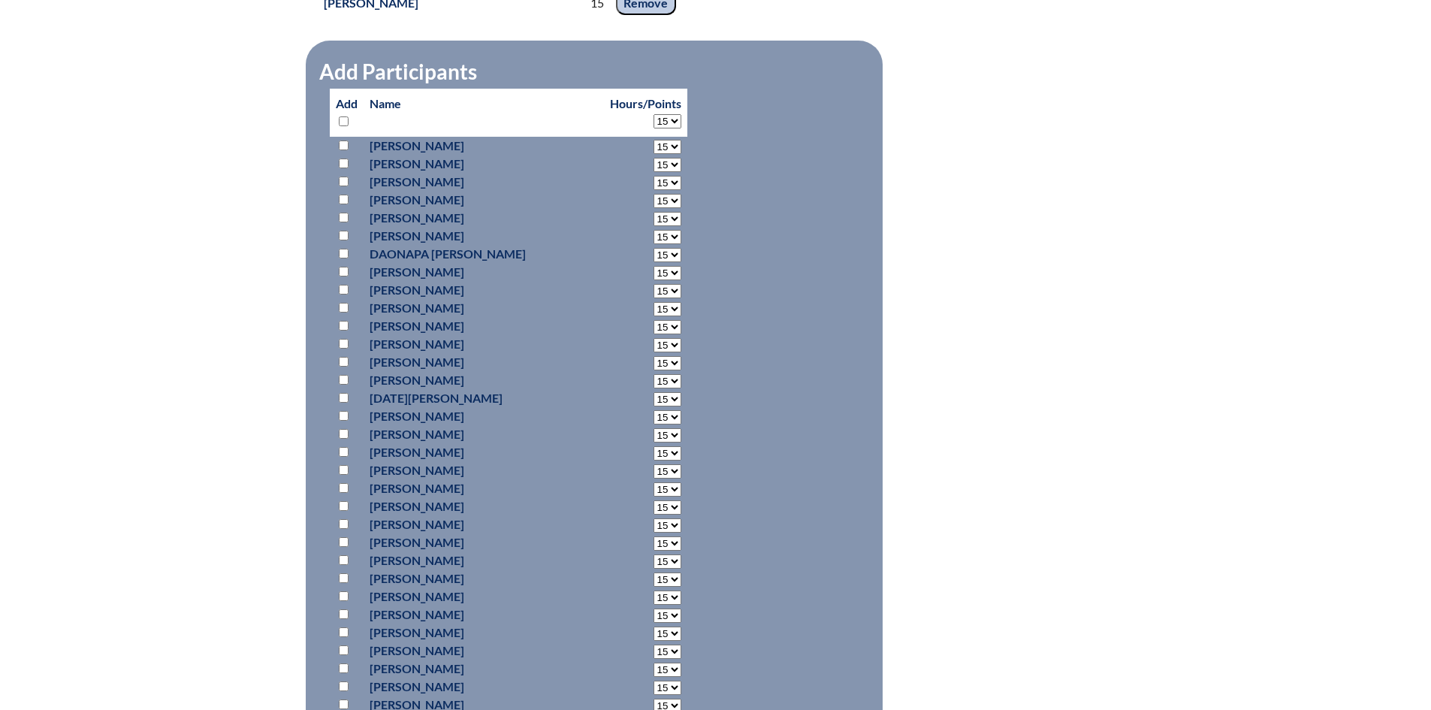
select select "15"
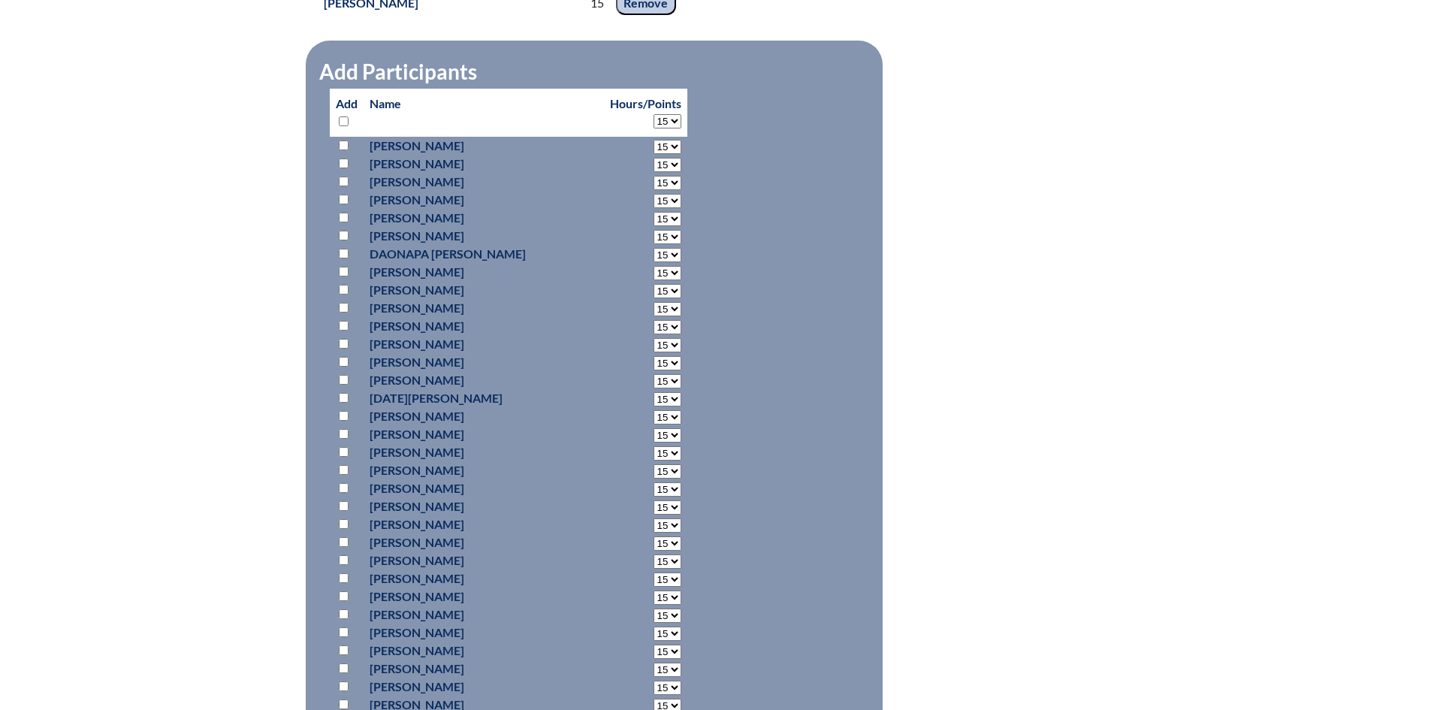
select select "15"
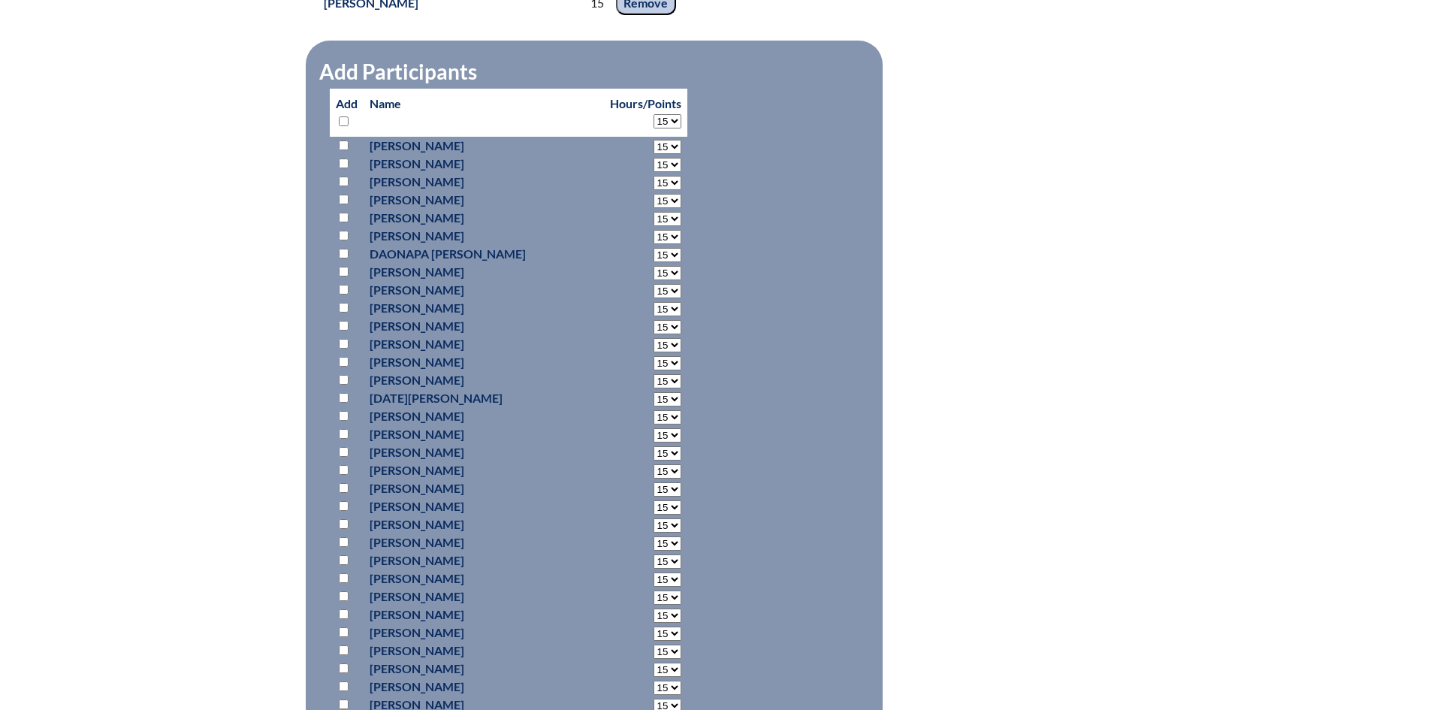
select select "15"
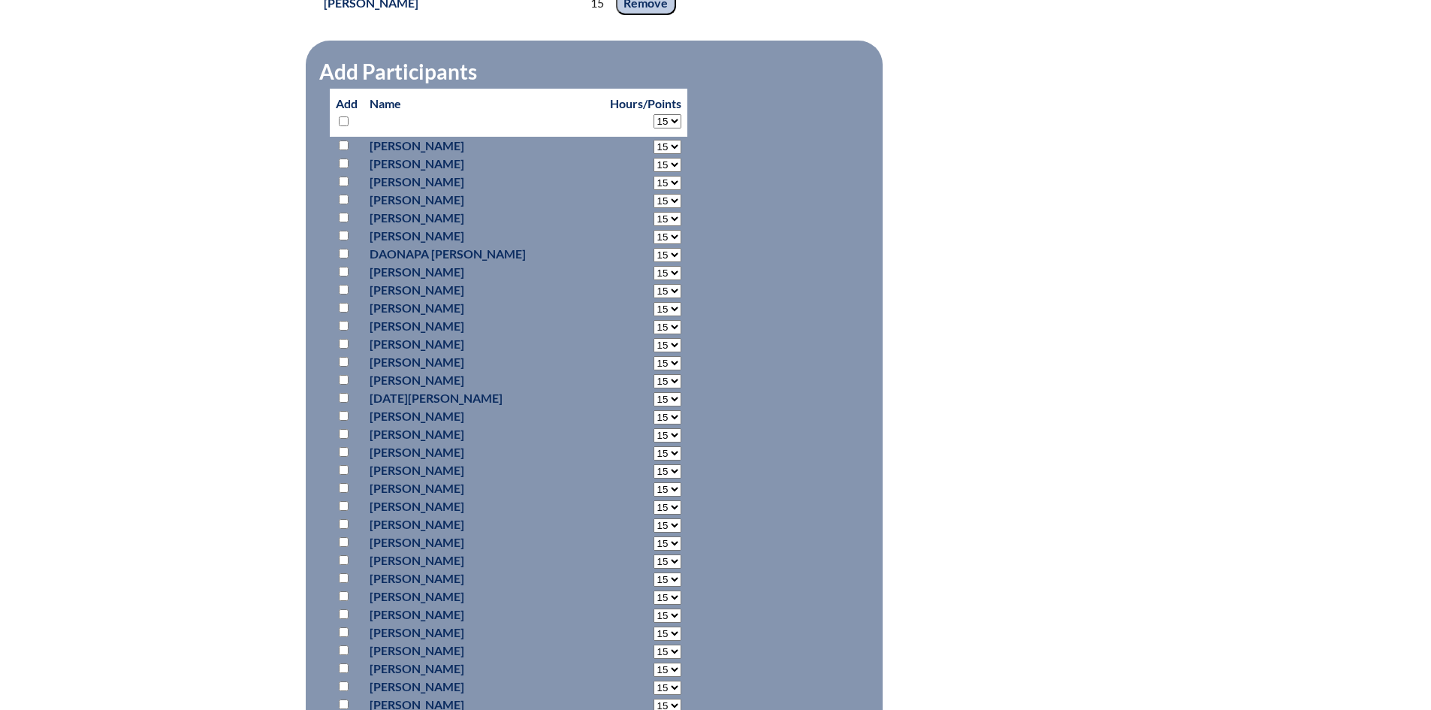
select select "15"
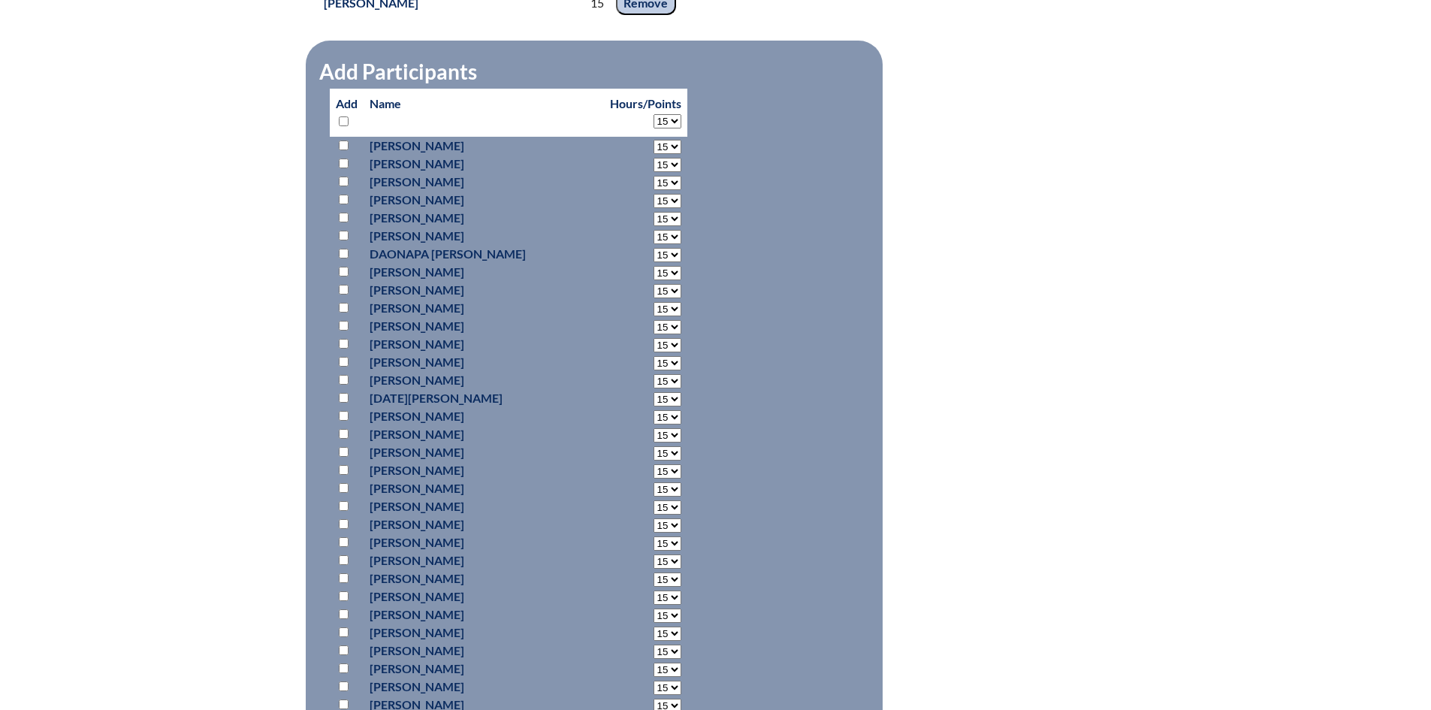
select select "15"
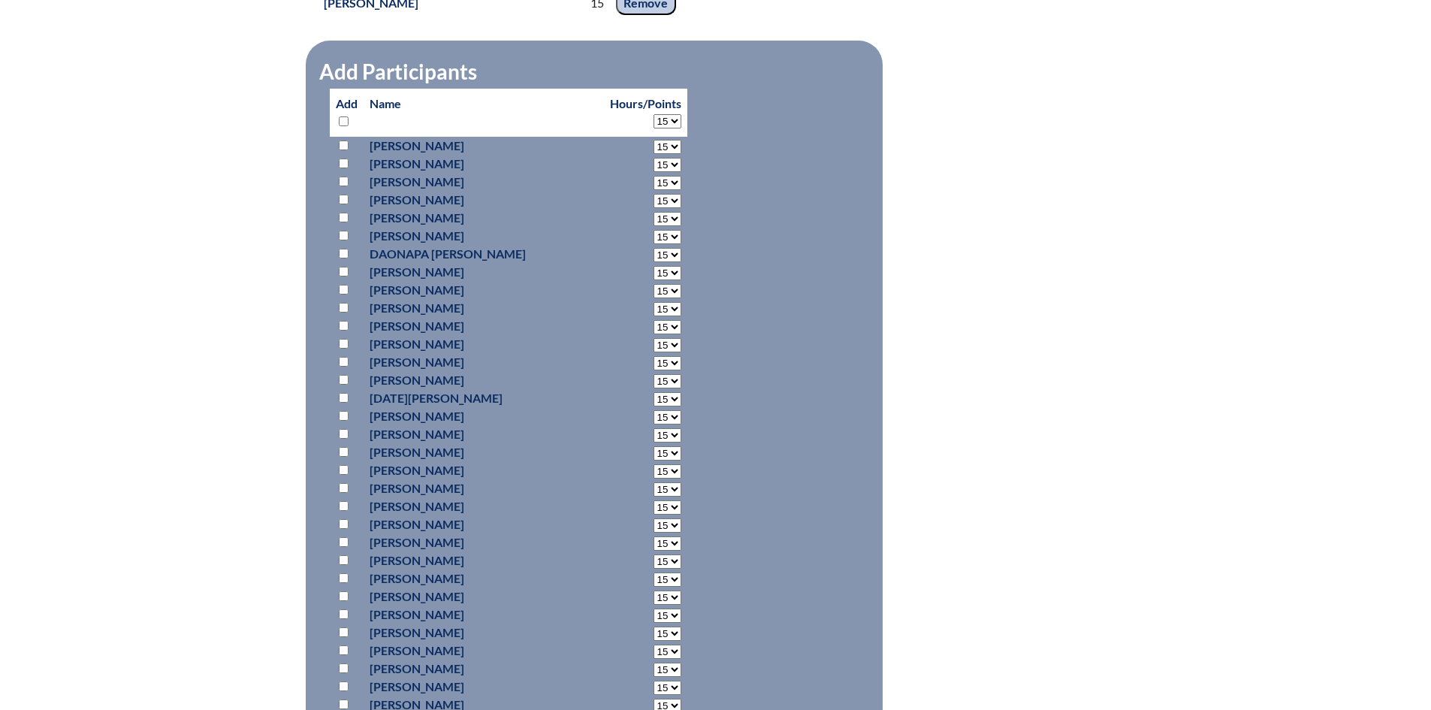
select select "15"
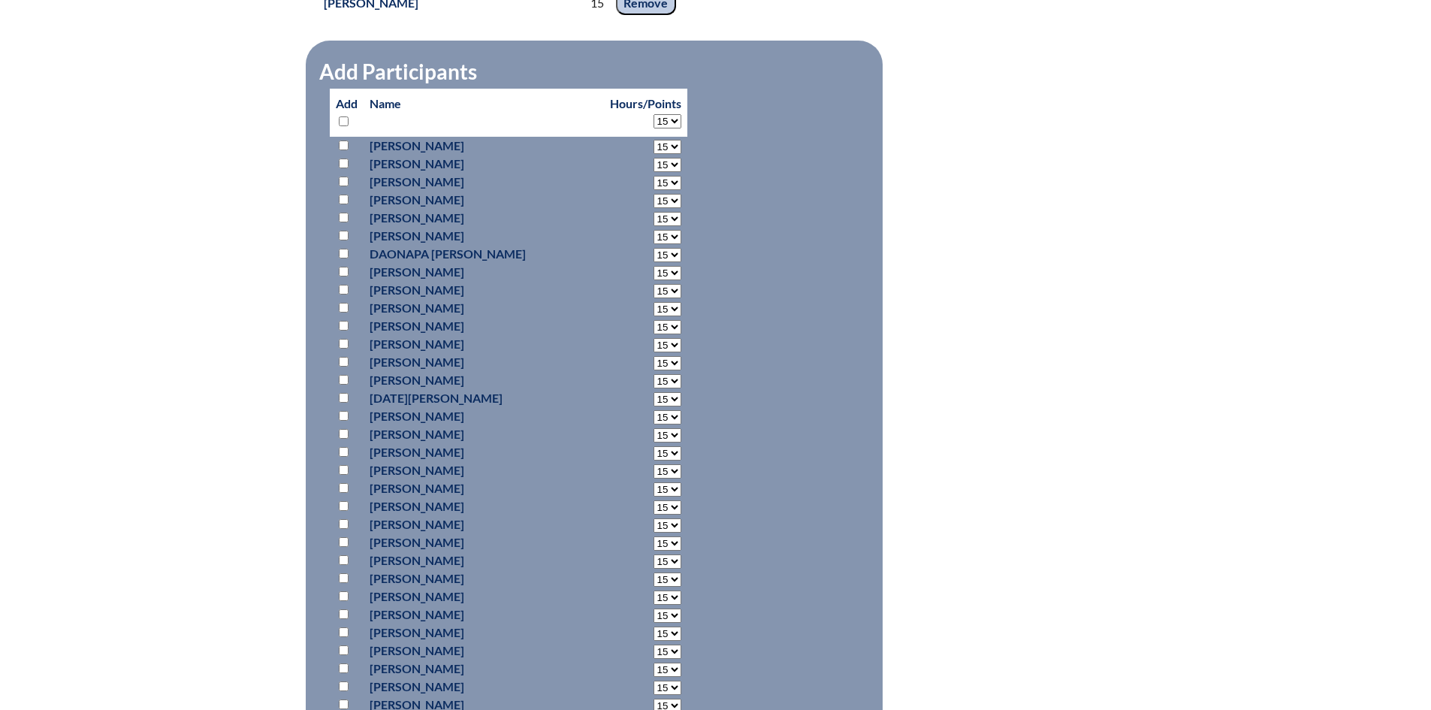
select select "15"
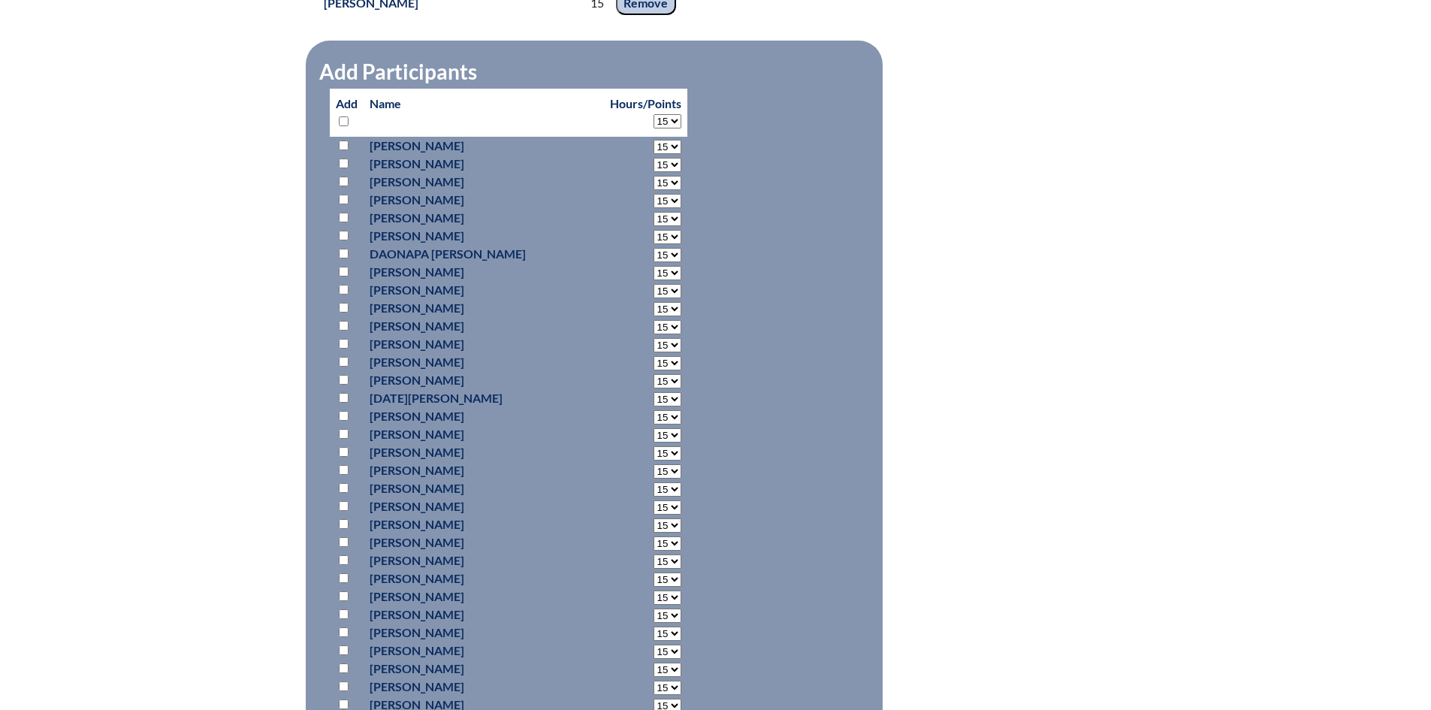
select select "15"
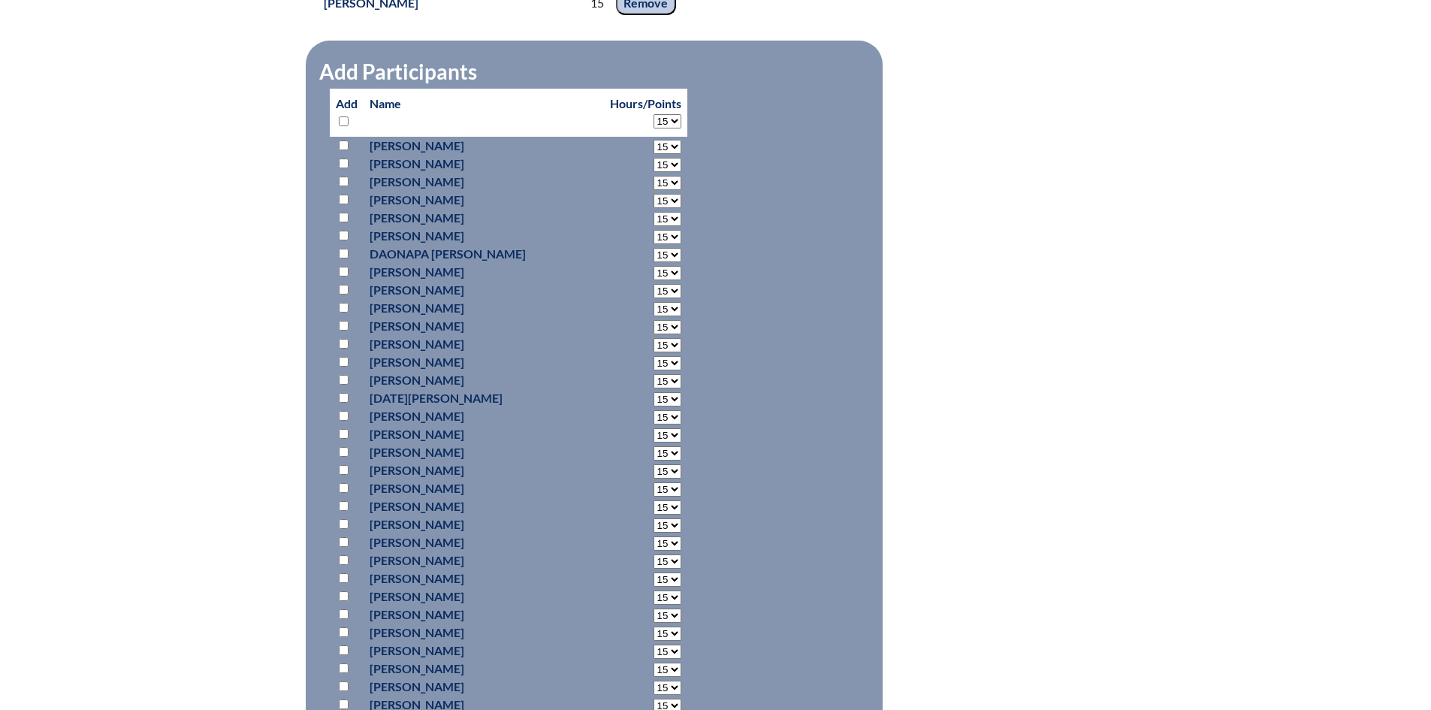
select select "15"
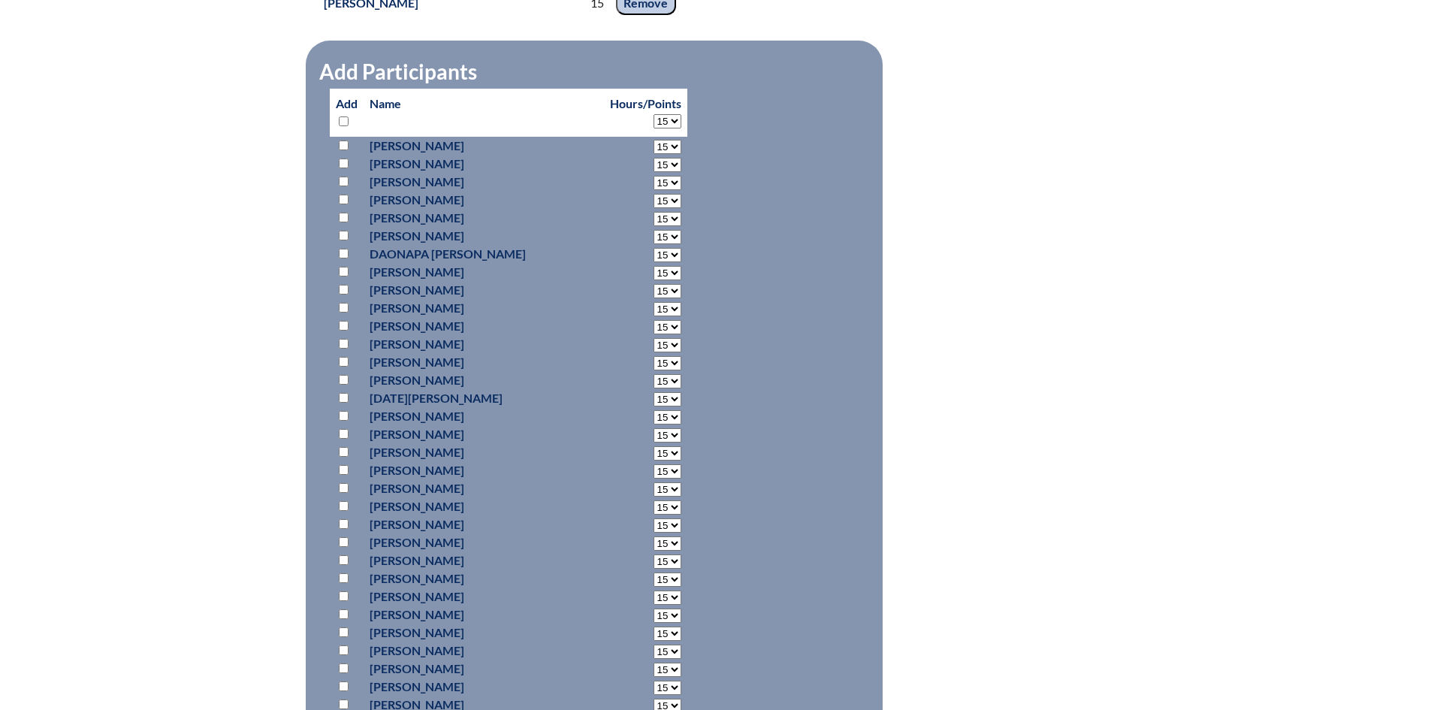
select select "15"
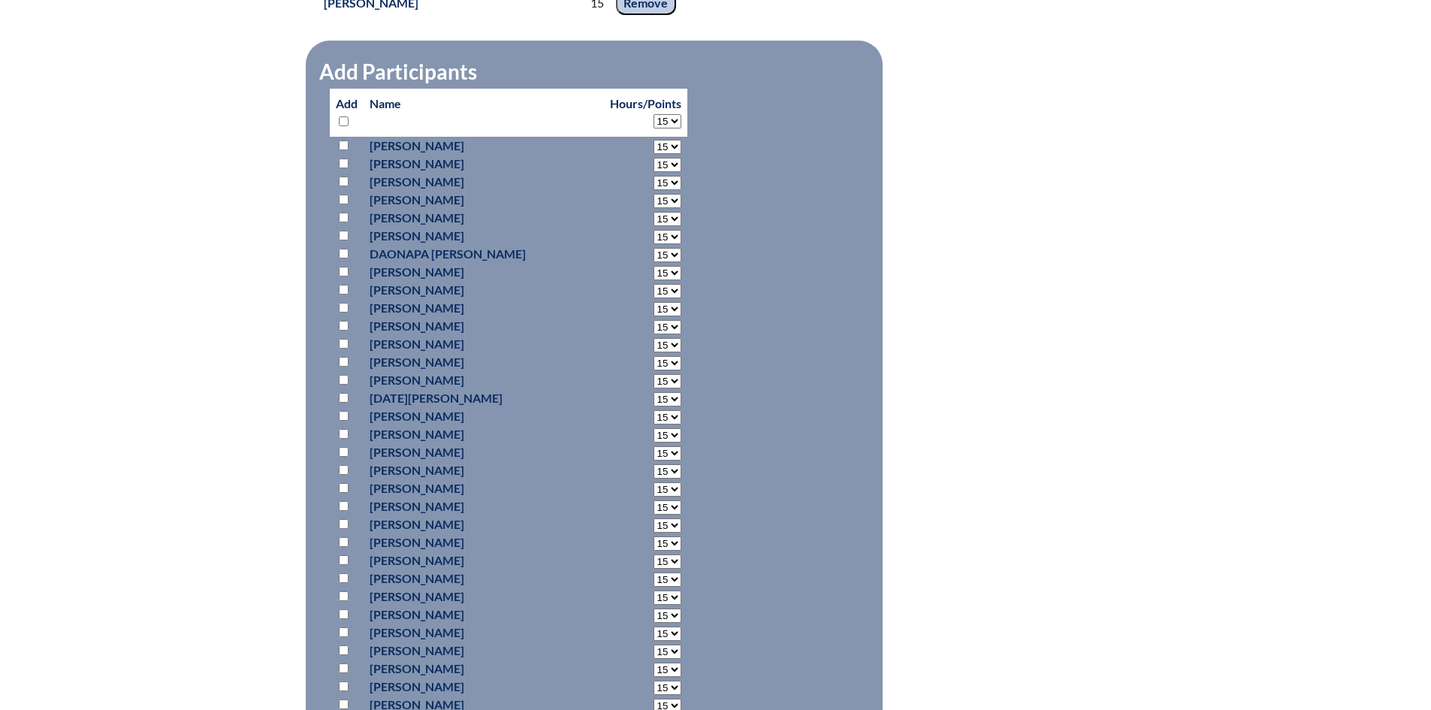
select select "15"
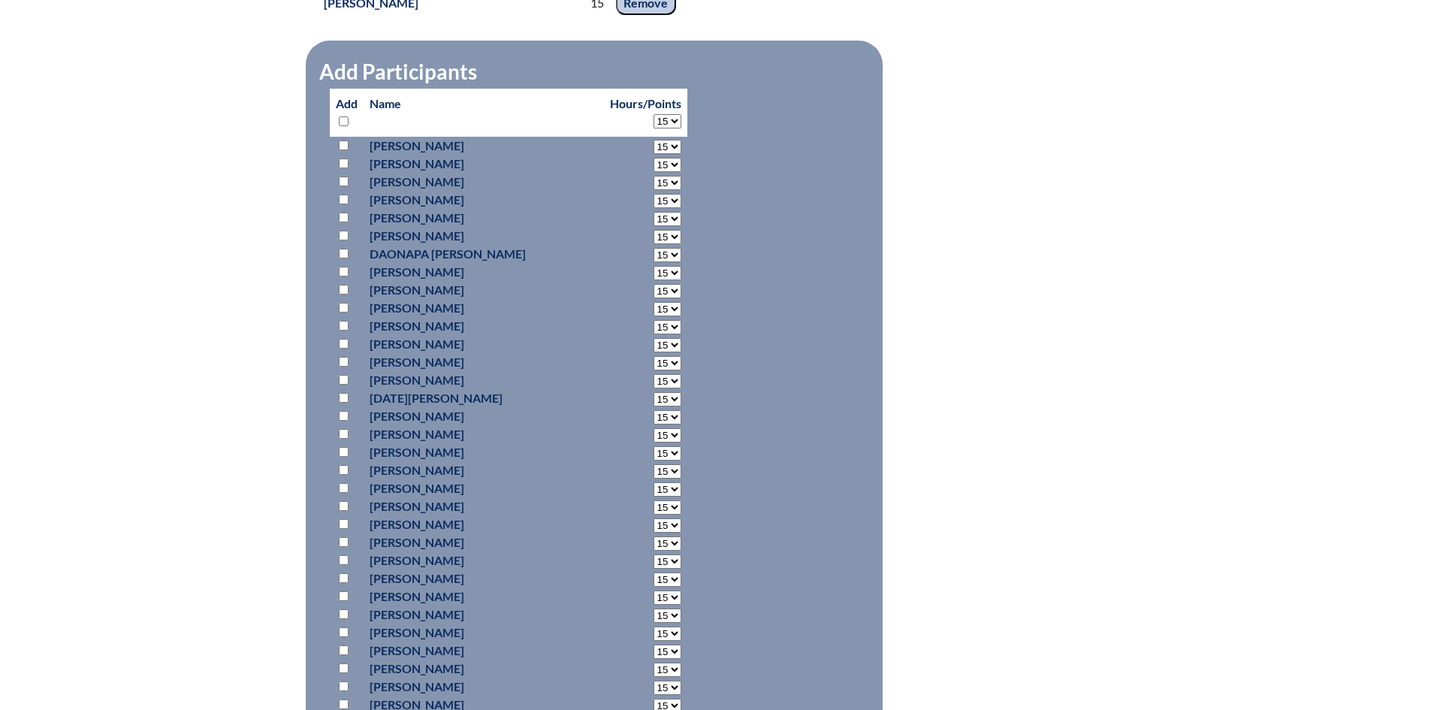
select select "15"
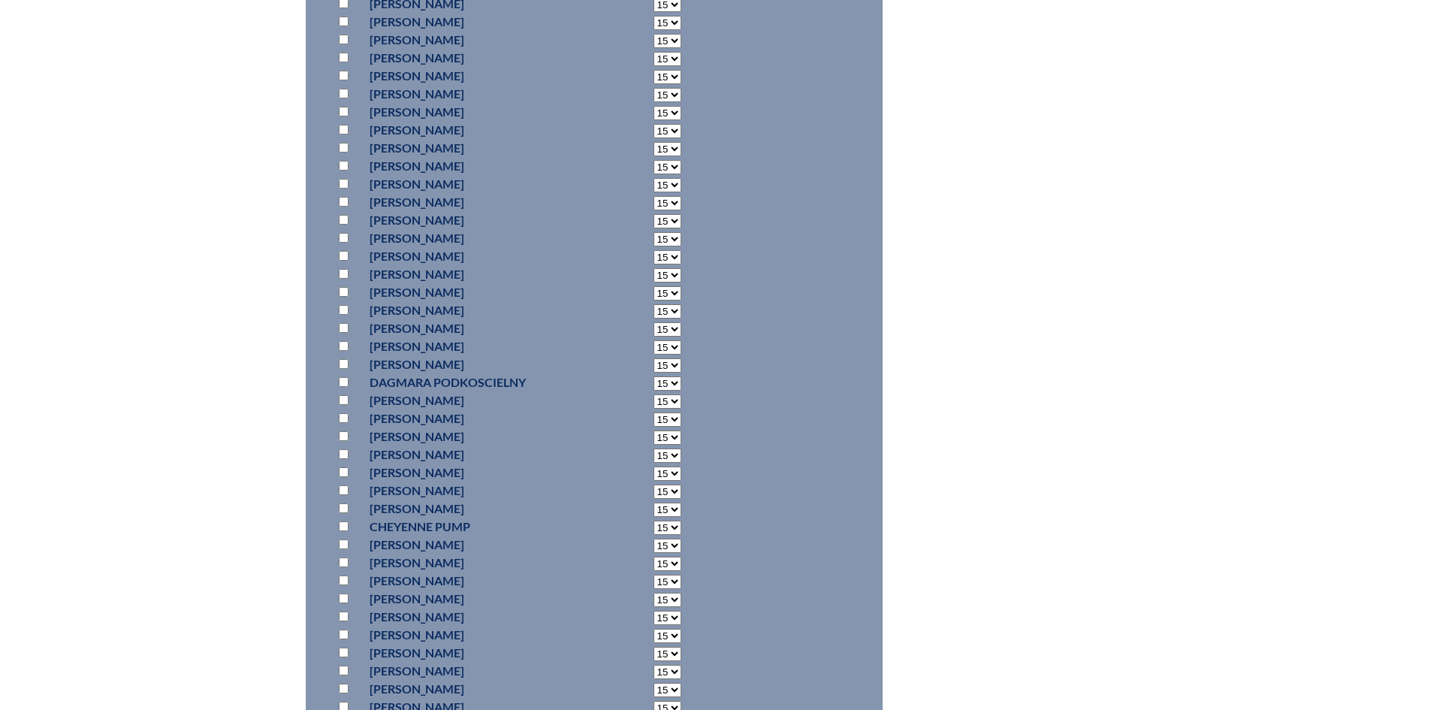
scroll to position [8181, 0]
click at [339, 510] on input "checkbox" at bounding box center [344, 505] width 10 height 10
click at [347, 411] on input "checkbox" at bounding box center [344, 406] width 10 height 10
click at [341, 501] on input "checkbox" at bounding box center [344, 496] width 10 height 10
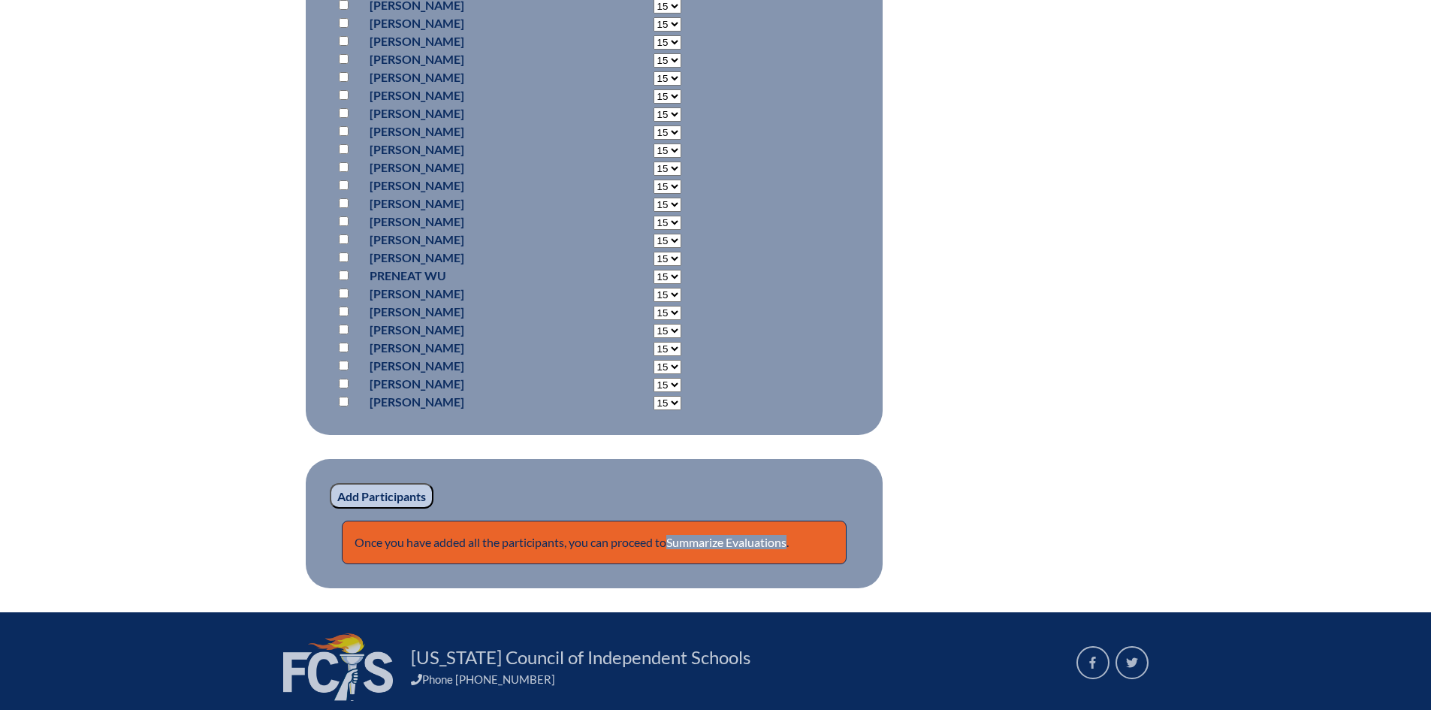
scroll to position [10881, 0]
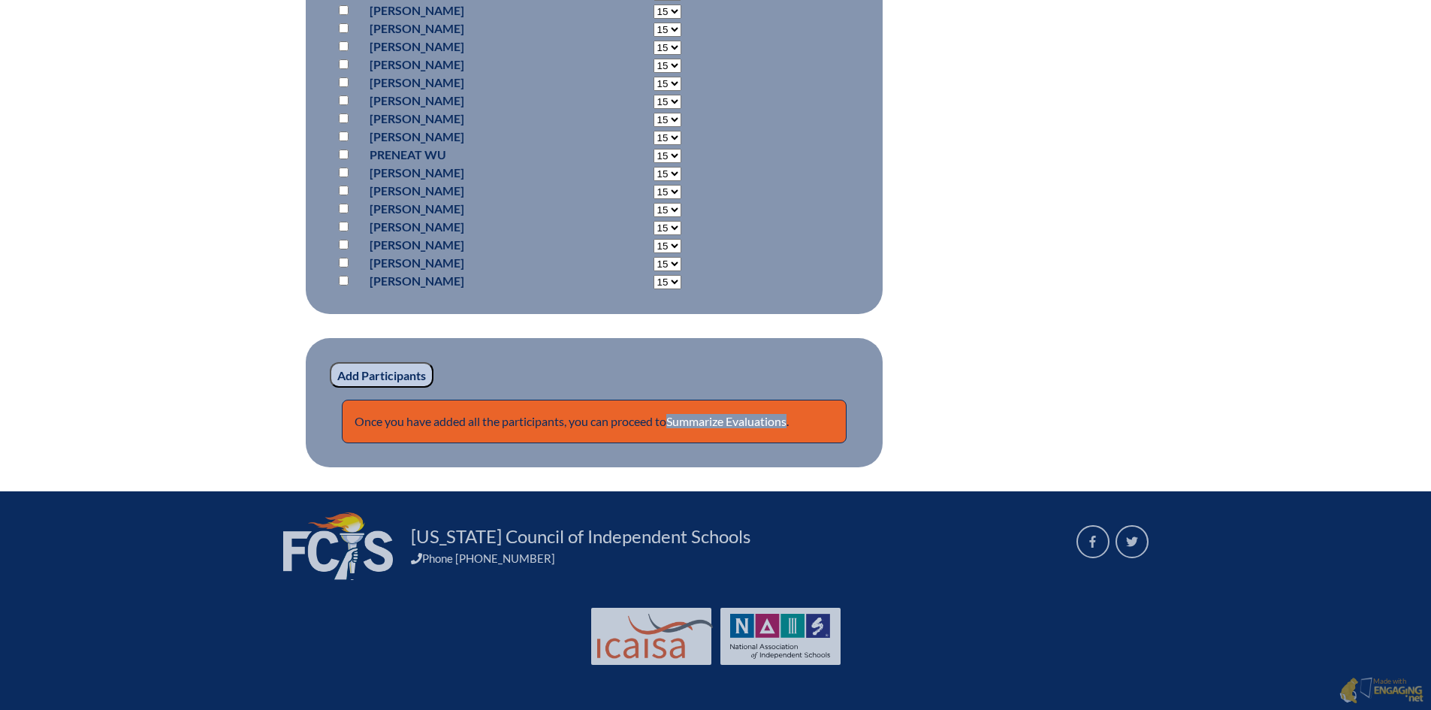
click at [346, 373] on input "Add Participants" at bounding box center [382, 375] width 104 height 26
